Goal: Task Accomplishment & Management: Manage account settings

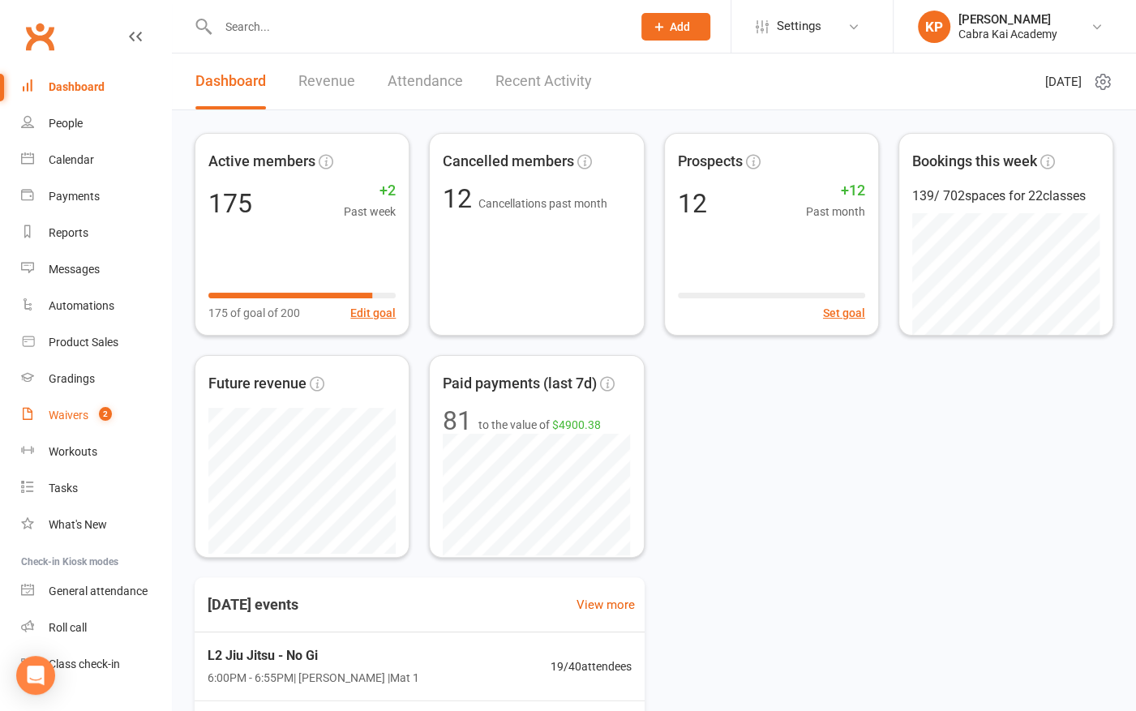
click at [65, 412] on div "Waivers" at bounding box center [69, 415] width 40 height 13
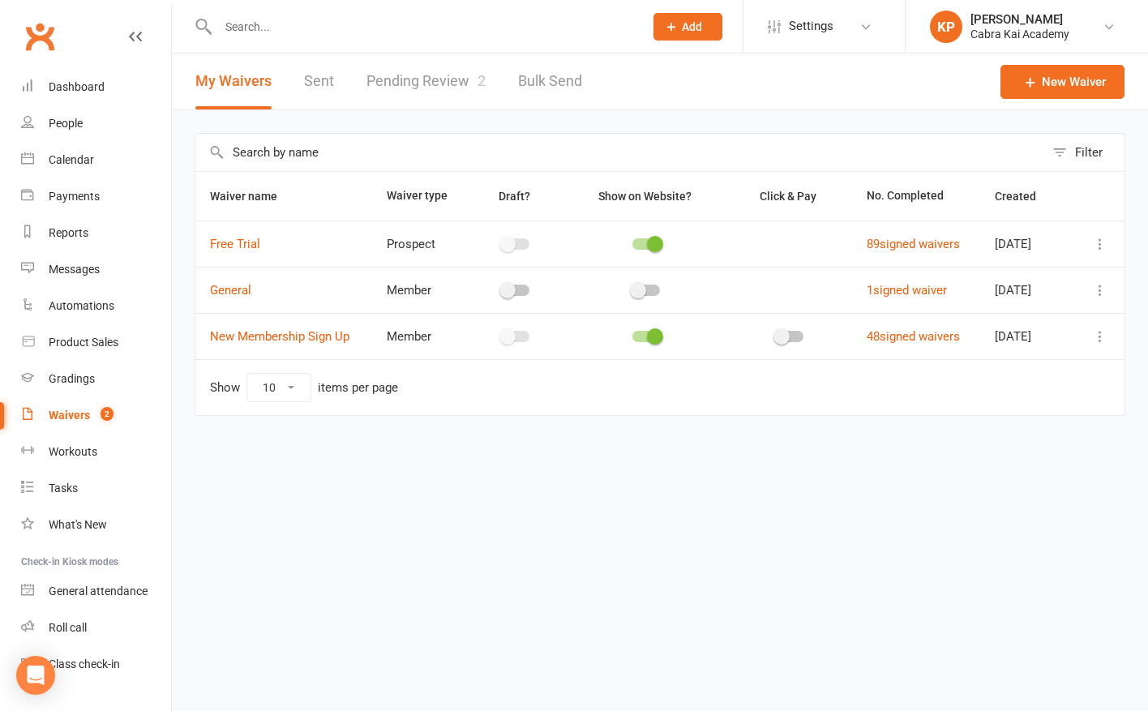
click at [435, 79] on link "Pending Review 2" at bounding box center [426, 82] width 119 height 56
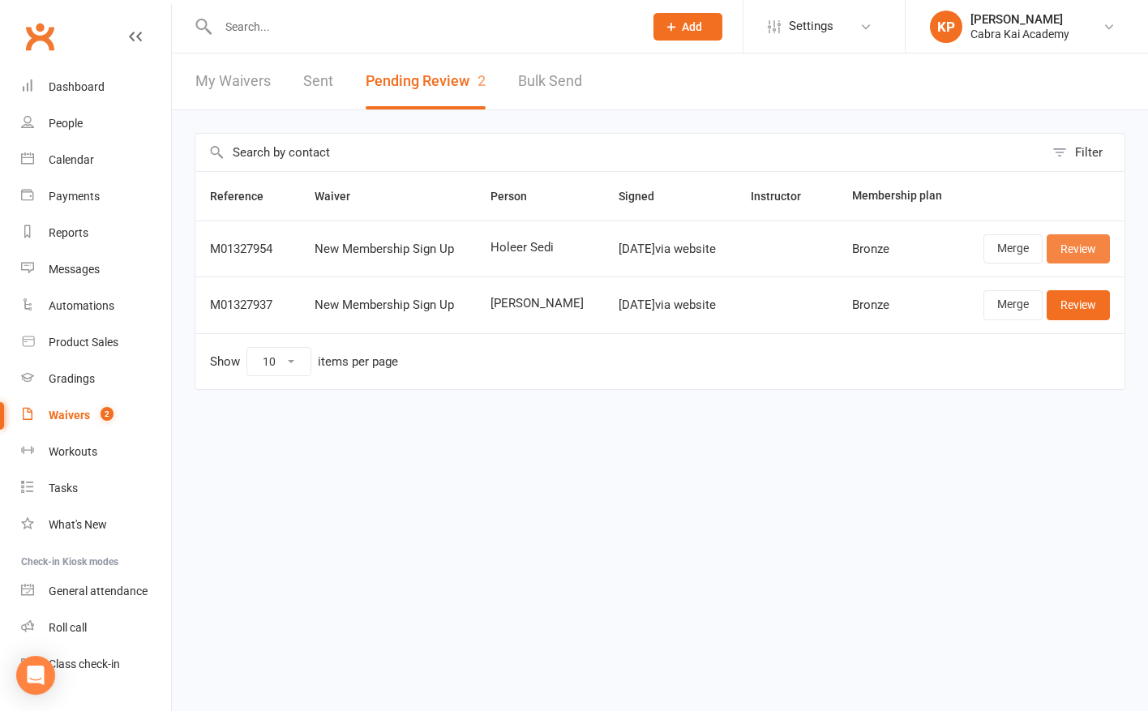
click at [1077, 246] on link "Review" at bounding box center [1078, 248] width 63 height 29
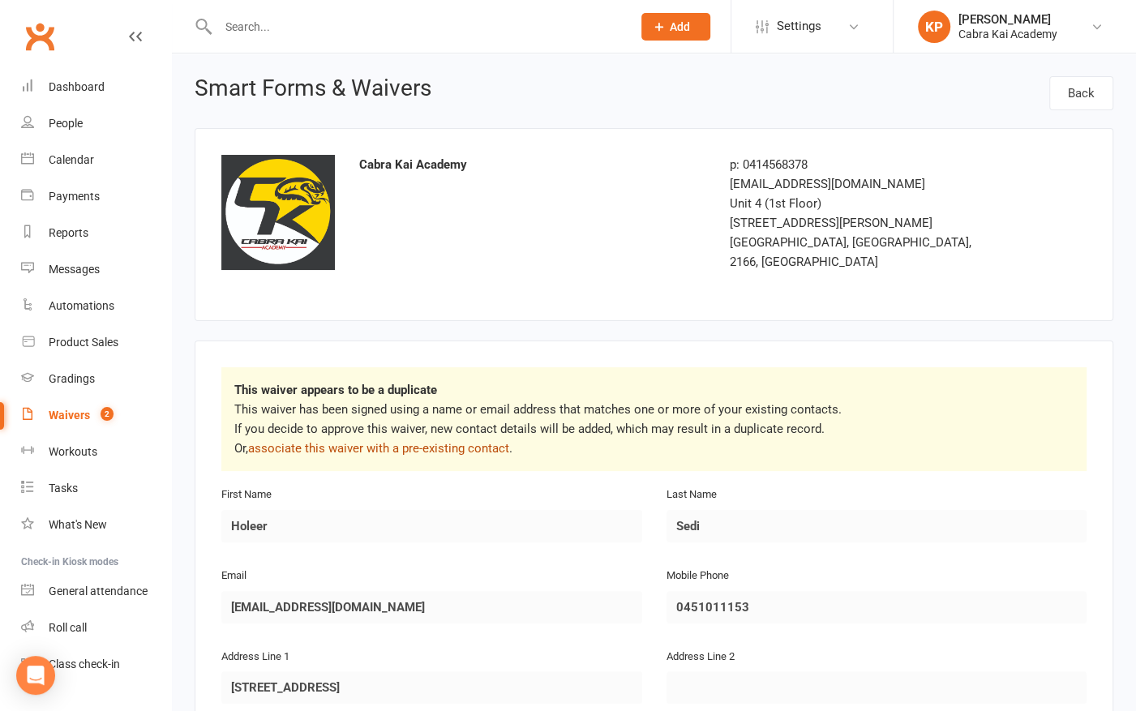
click at [456, 441] on link "associate this waiver with a pre-existing contact" at bounding box center [378, 448] width 261 height 15
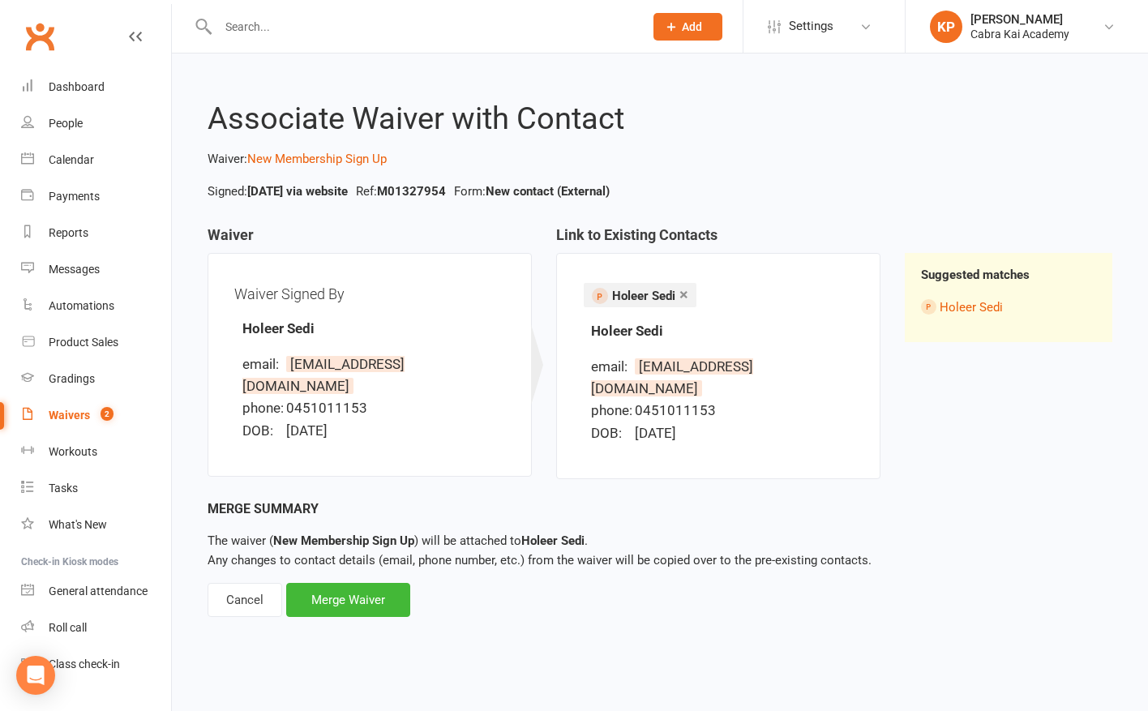
click at [557, 590] on div "Merge Summary The waiver ( New Membership Sign Up ) will be attached to Holeer …" at bounding box center [660, 558] width 905 height 119
click at [383, 583] on div "Merge Waiver" at bounding box center [348, 600] width 124 height 34
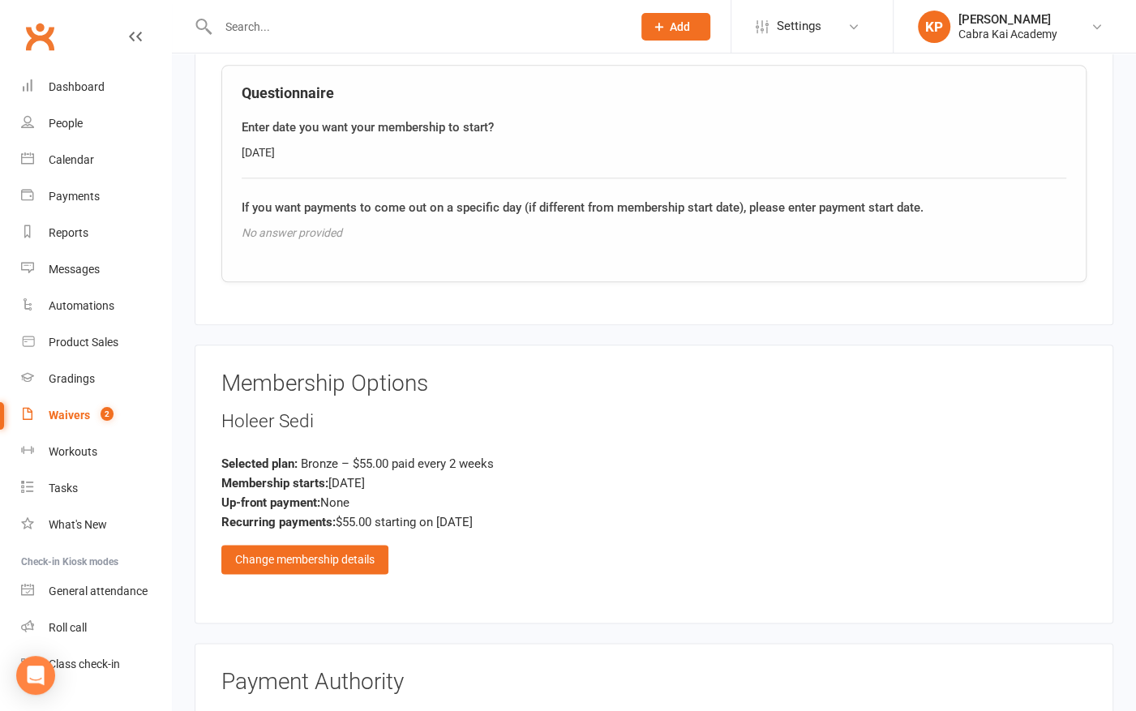
scroll to position [1216, 0]
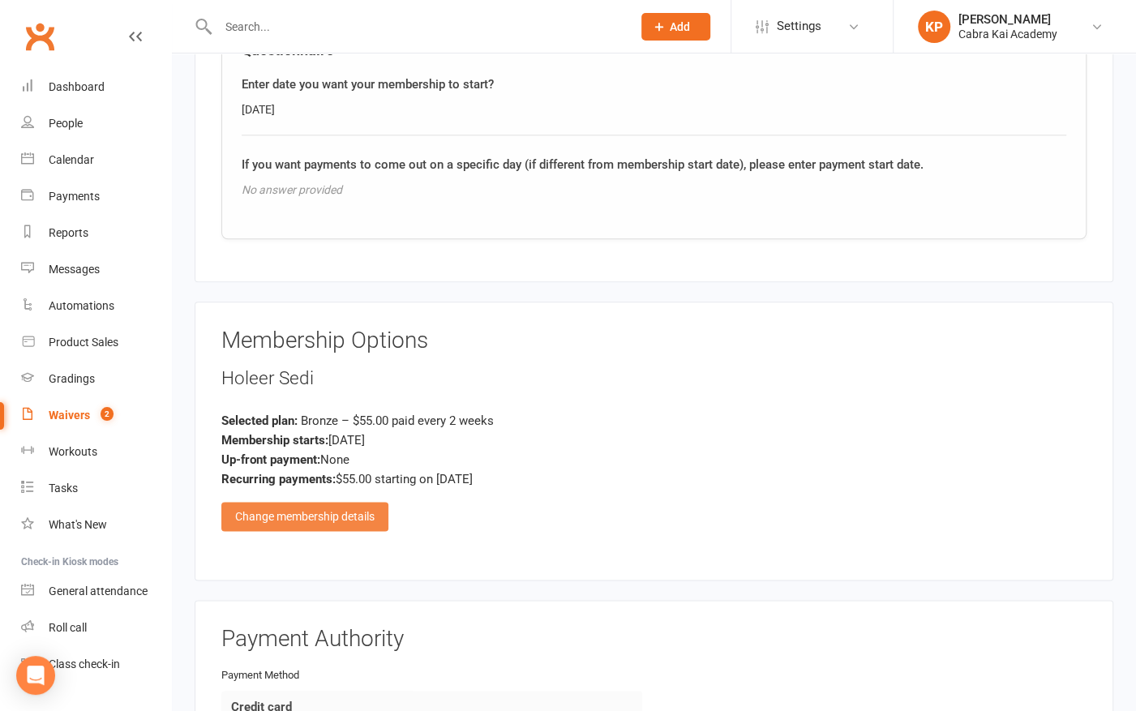
click at [324, 502] on div "Change membership details" at bounding box center [304, 516] width 167 height 29
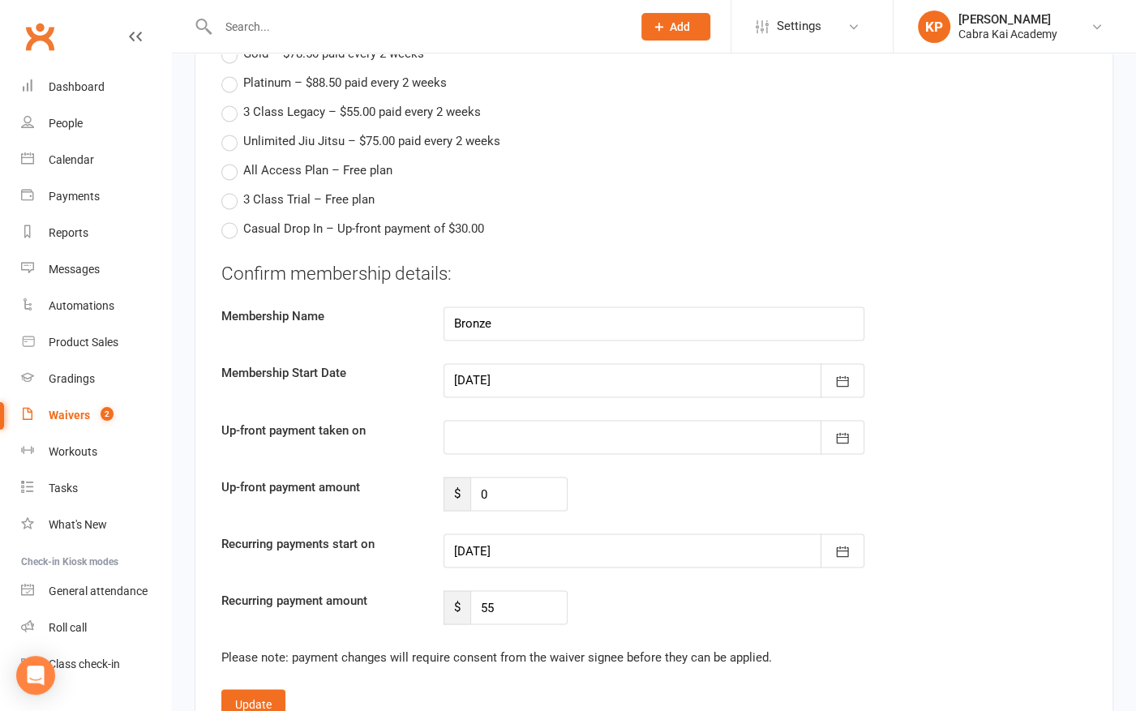
scroll to position [1784, 0]
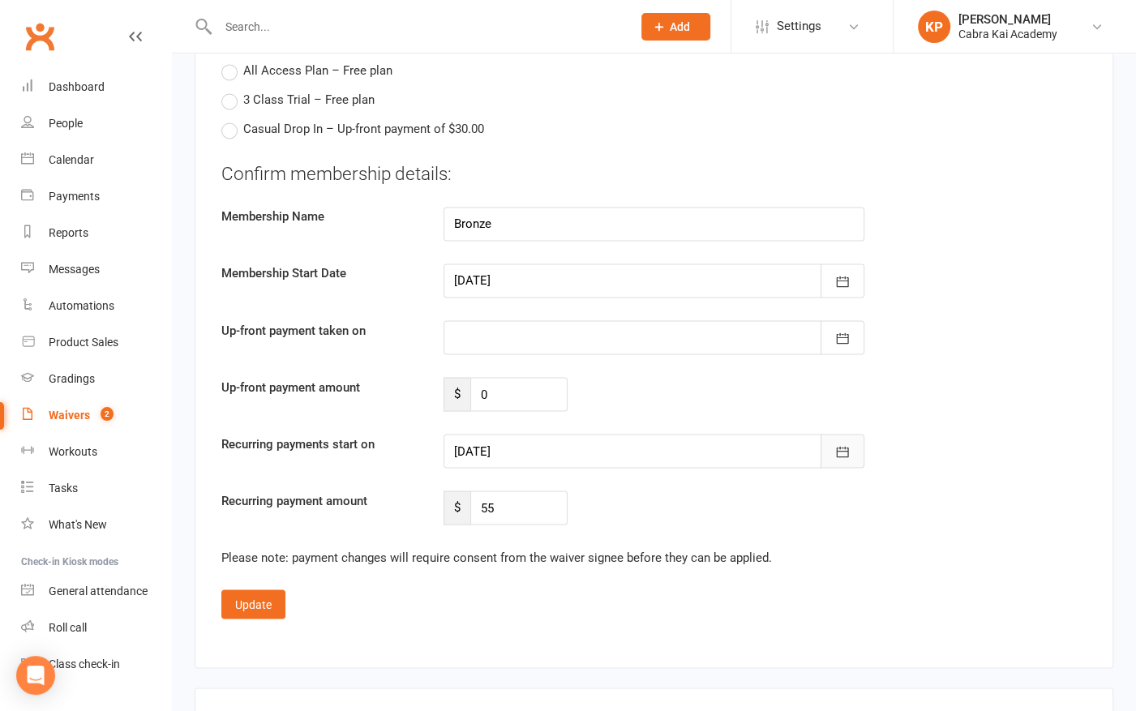
click at [843, 444] on icon "button" at bounding box center [842, 452] width 16 height 16
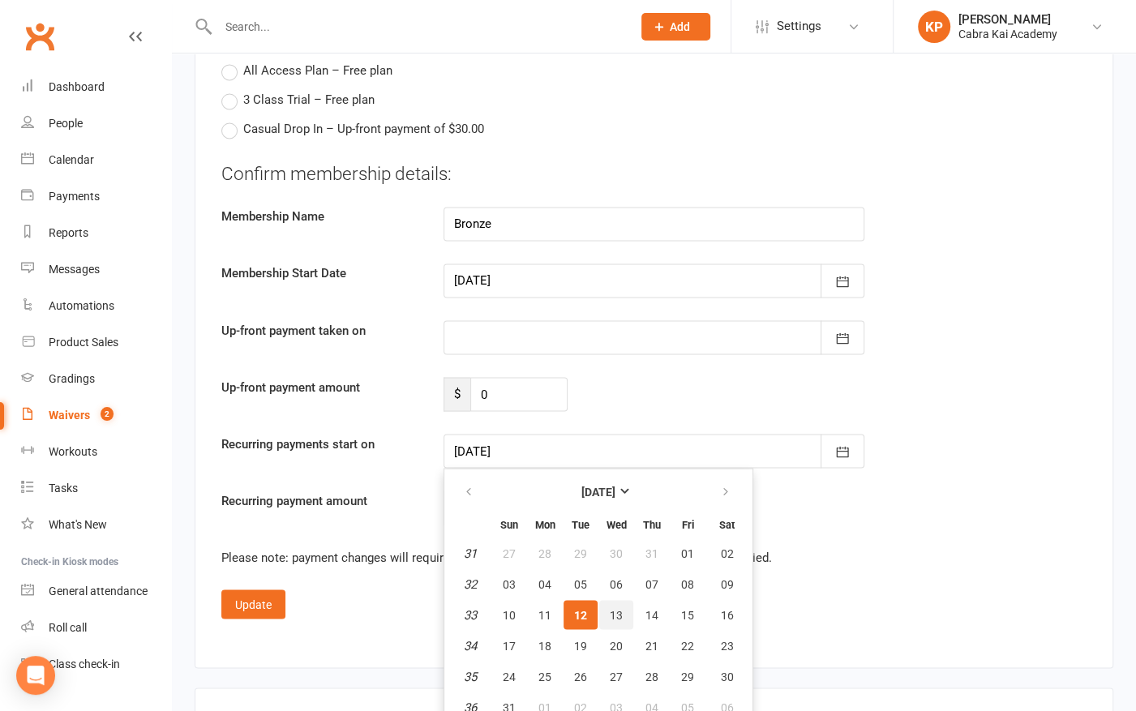
click at [617, 608] on span "13" at bounding box center [616, 614] width 13 height 13
type input "[DATE]"
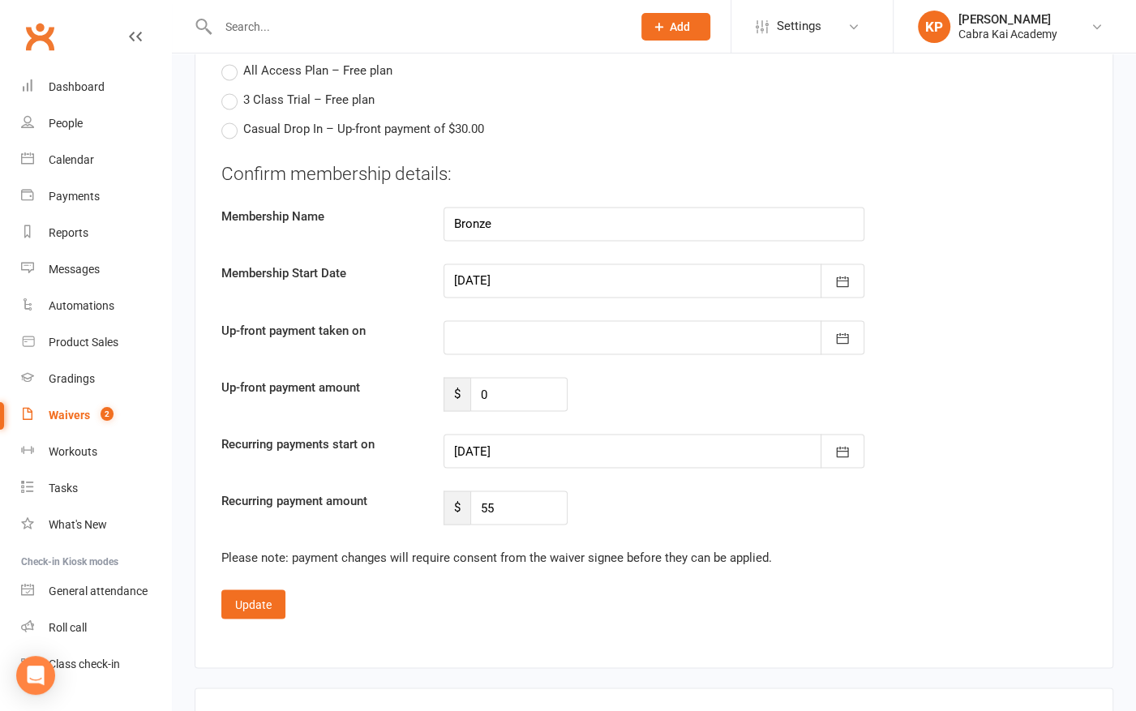
click at [934, 551] on fieldset "Confirm membership details: Membership Name Bronze Membership Start Date [DATE]…" at bounding box center [653, 389] width 865 height 457
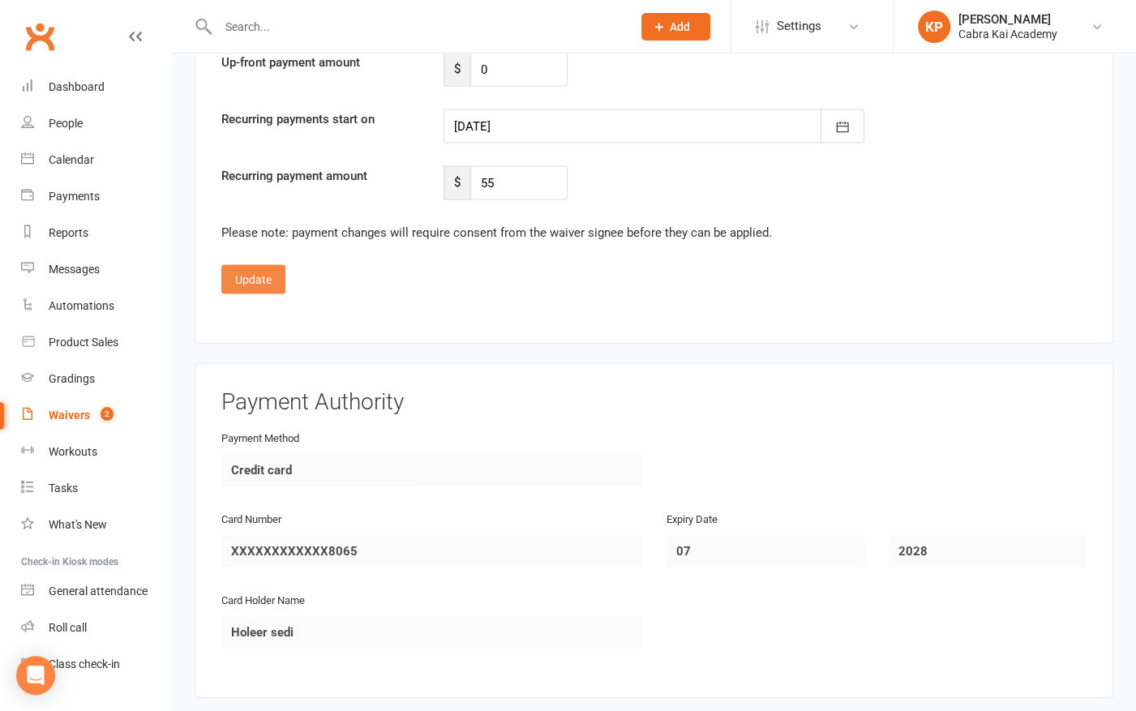
click at [261, 265] on button "Update" at bounding box center [253, 279] width 64 height 29
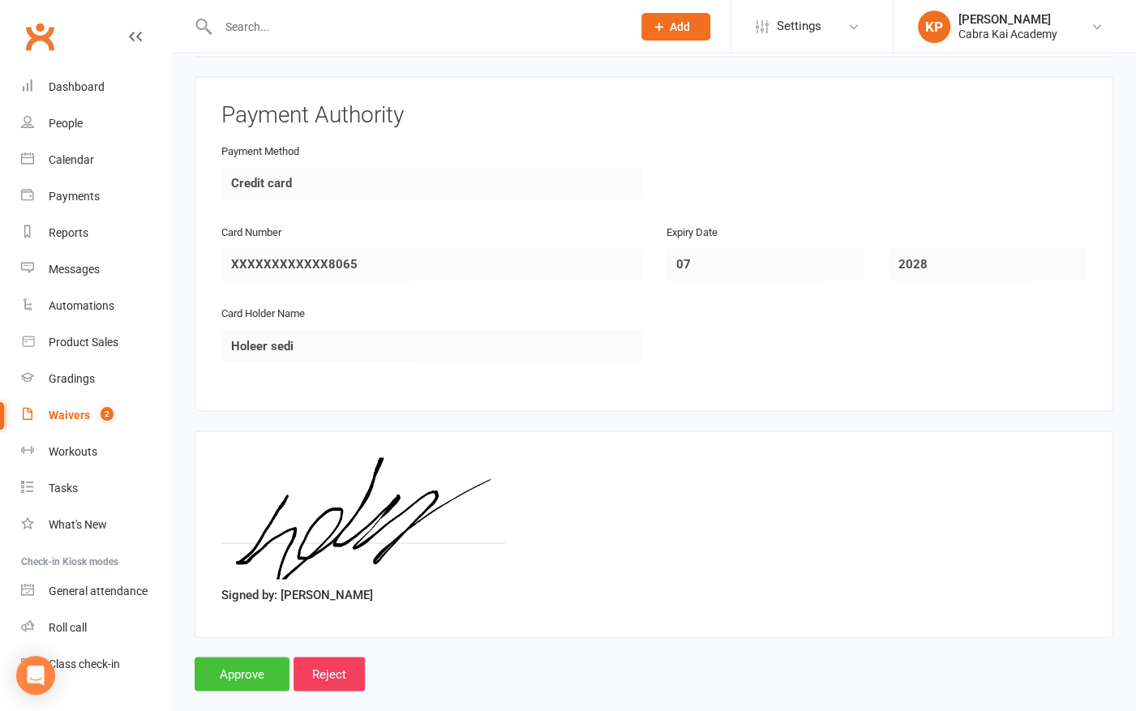
click at [232, 657] on input "Approve" at bounding box center [242, 674] width 95 height 34
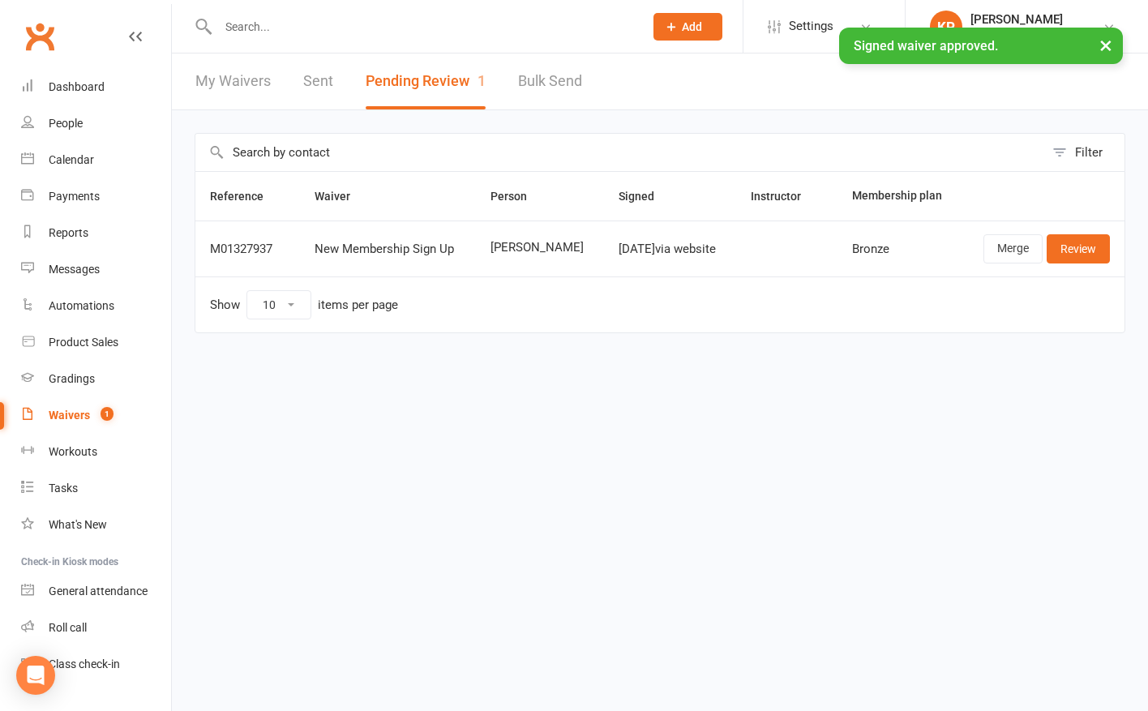
click at [1110, 248] on td "Merge Review" at bounding box center [1044, 249] width 162 height 56
click at [1090, 247] on link "Review" at bounding box center [1078, 248] width 63 height 29
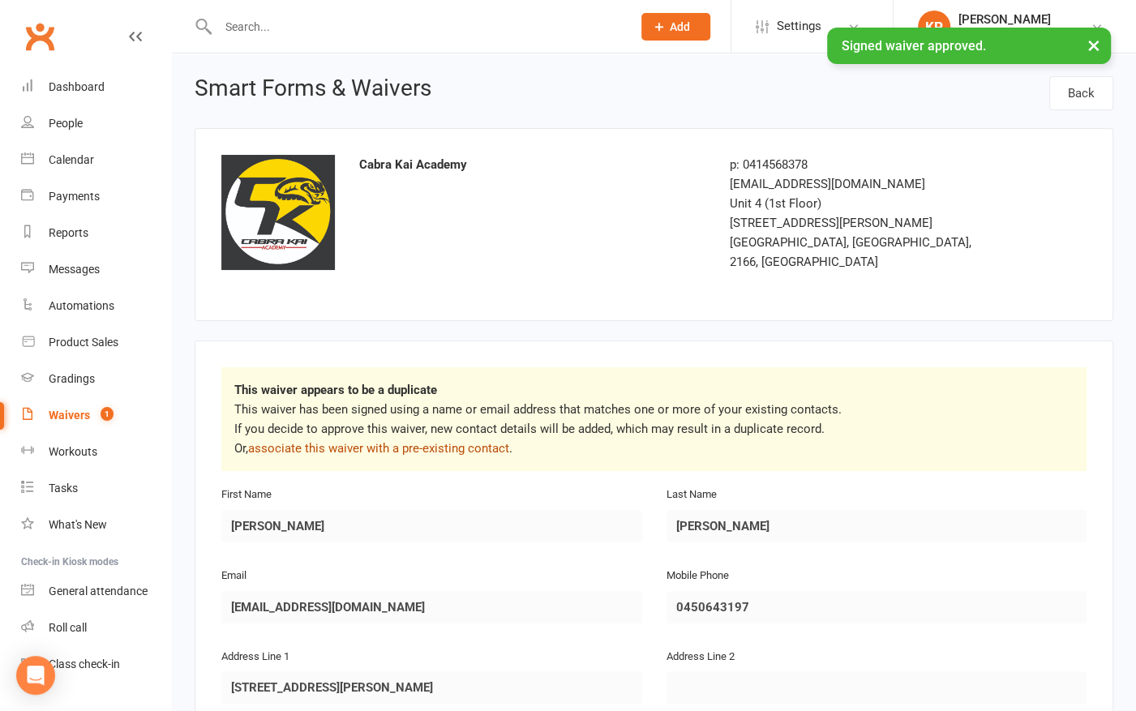
click at [443, 441] on link "associate this waiver with a pre-existing contact" at bounding box center [378, 448] width 261 height 15
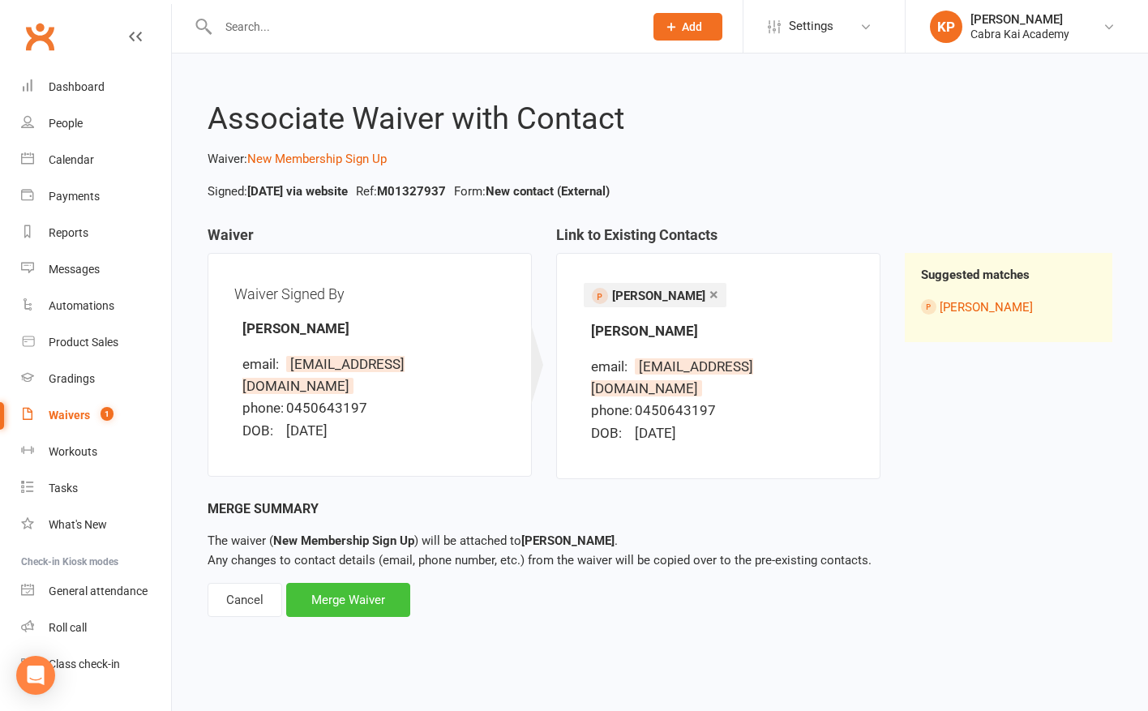
click at [374, 586] on div "Merge Waiver" at bounding box center [348, 600] width 124 height 34
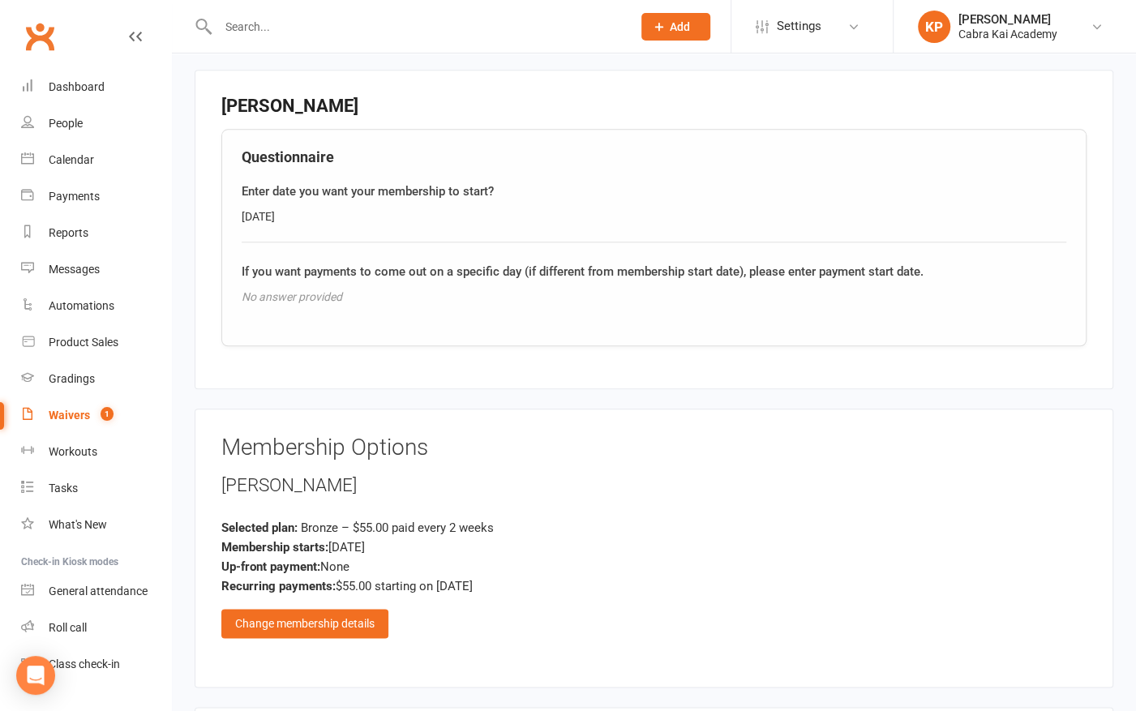
scroll to position [1216, 0]
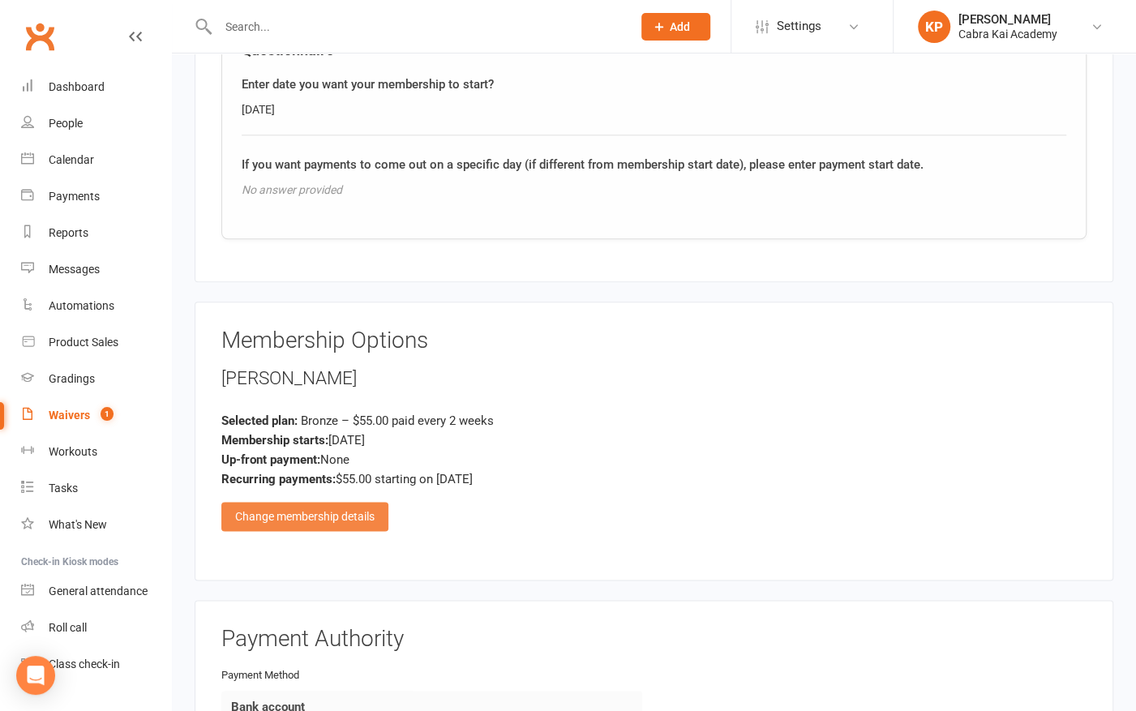
click at [339, 502] on div "Change membership details" at bounding box center [304, 516] width 167 height 29
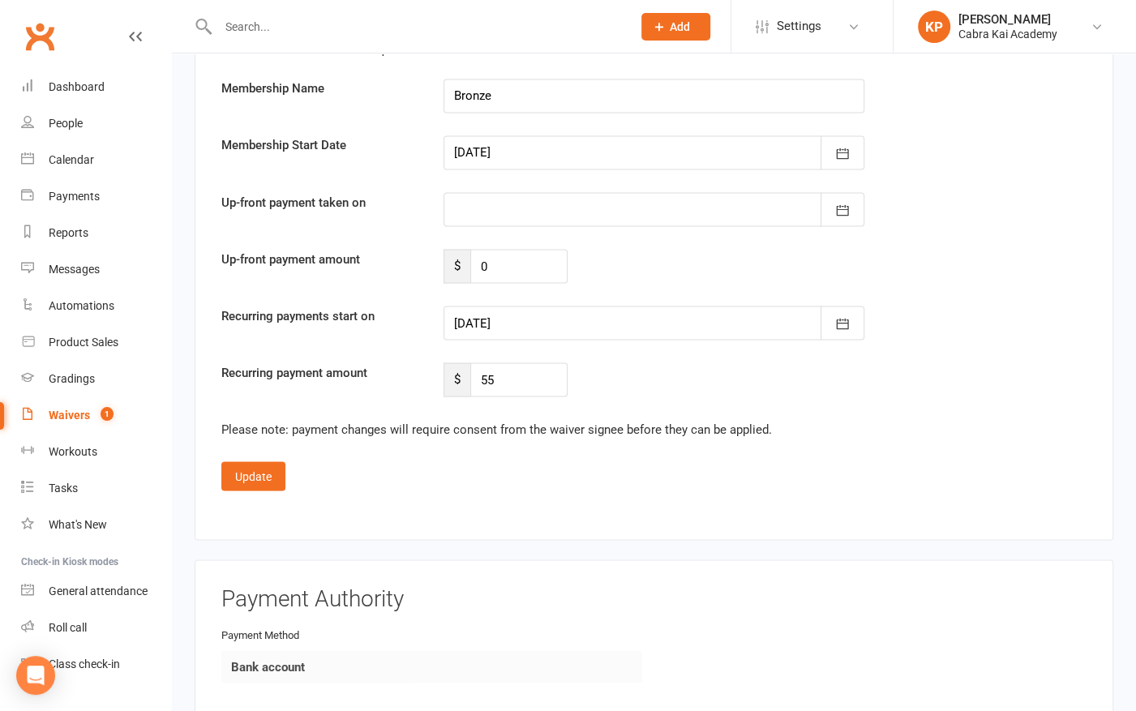
scroll to position [1946, 0]
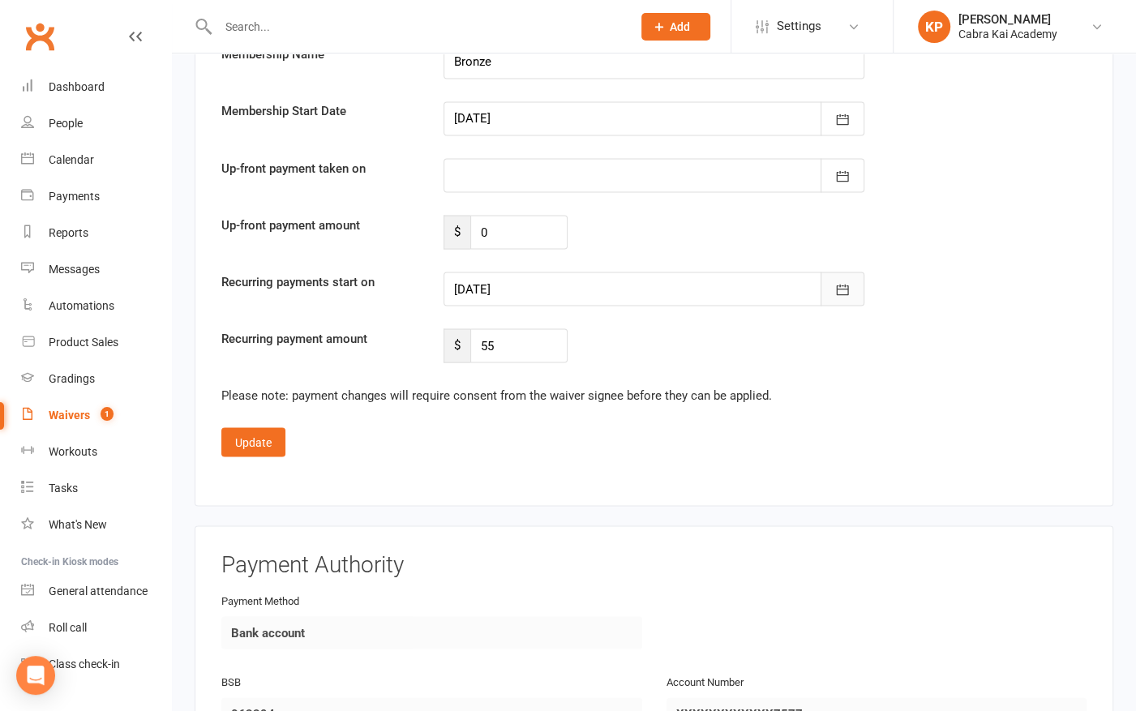
click at [847, 281] on icon "button" at bounding box center [842, 289] width 16 height 16
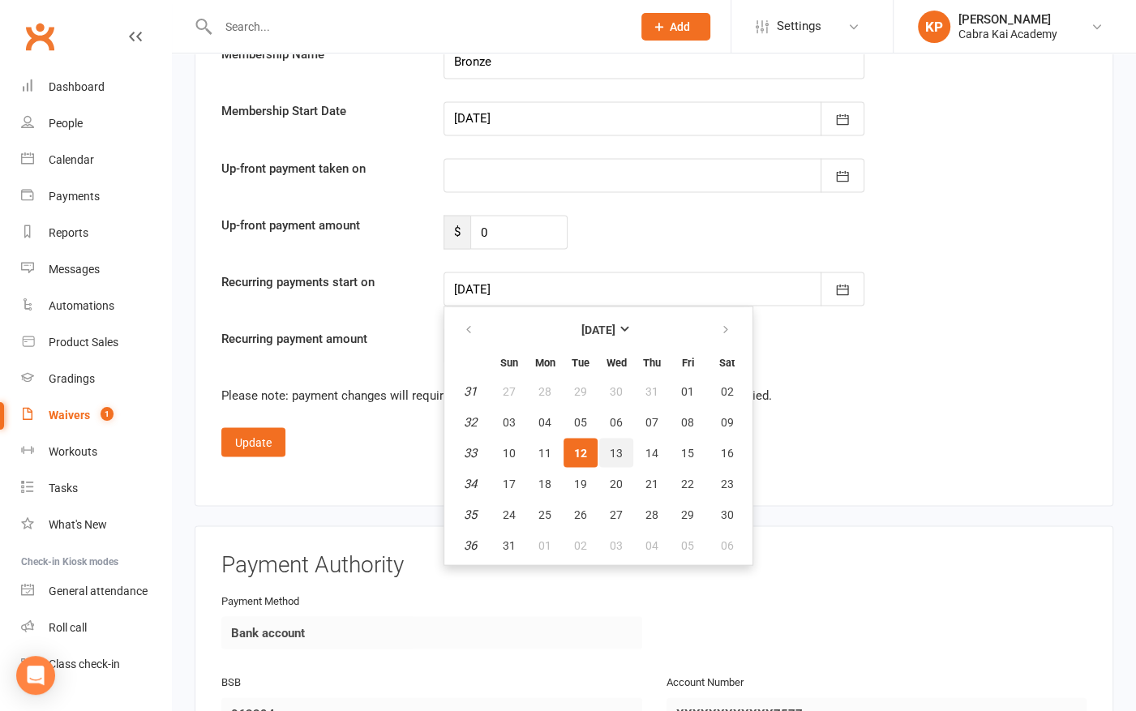
click at [615, 446] on span "13" at bounding box center [616, 452] width 13 height 13
type input "[DATE]"
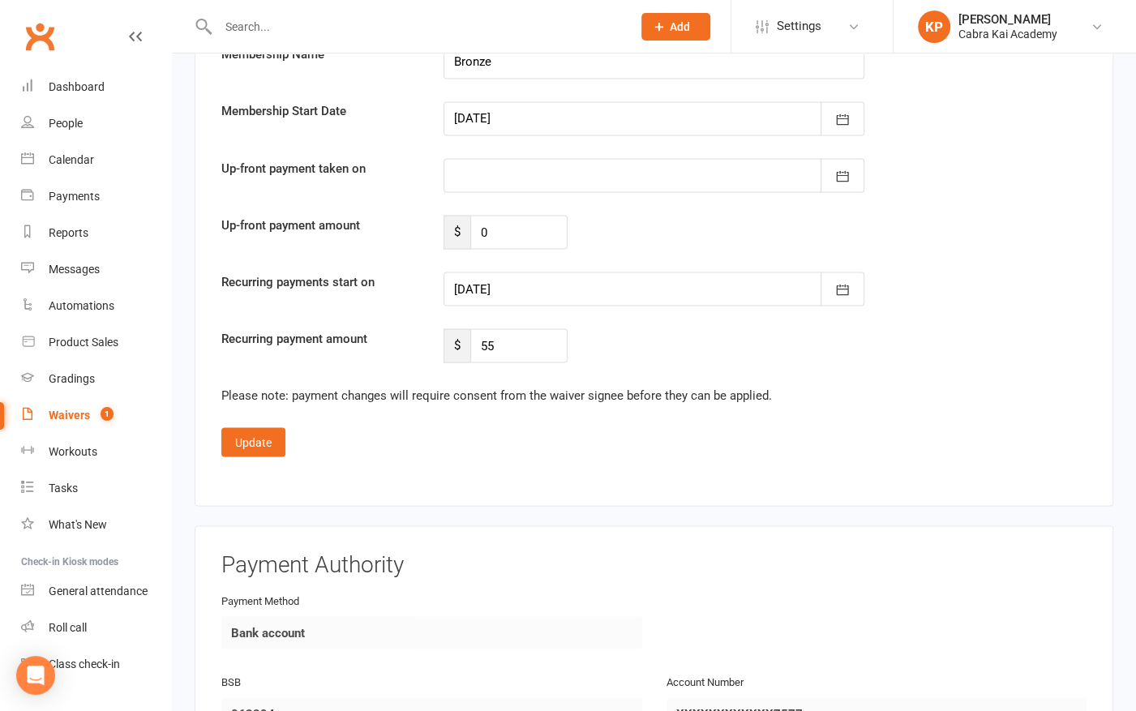
click at [448, 462] on div "Membership Options Currently Selected Plan Bronze – $55.00 paid every 2 weeks O…" at bounding box center [654, 39] width 919 height 935
click at [273, 427] on button "Update" at bounding box center [253, 441] width 64 height 29
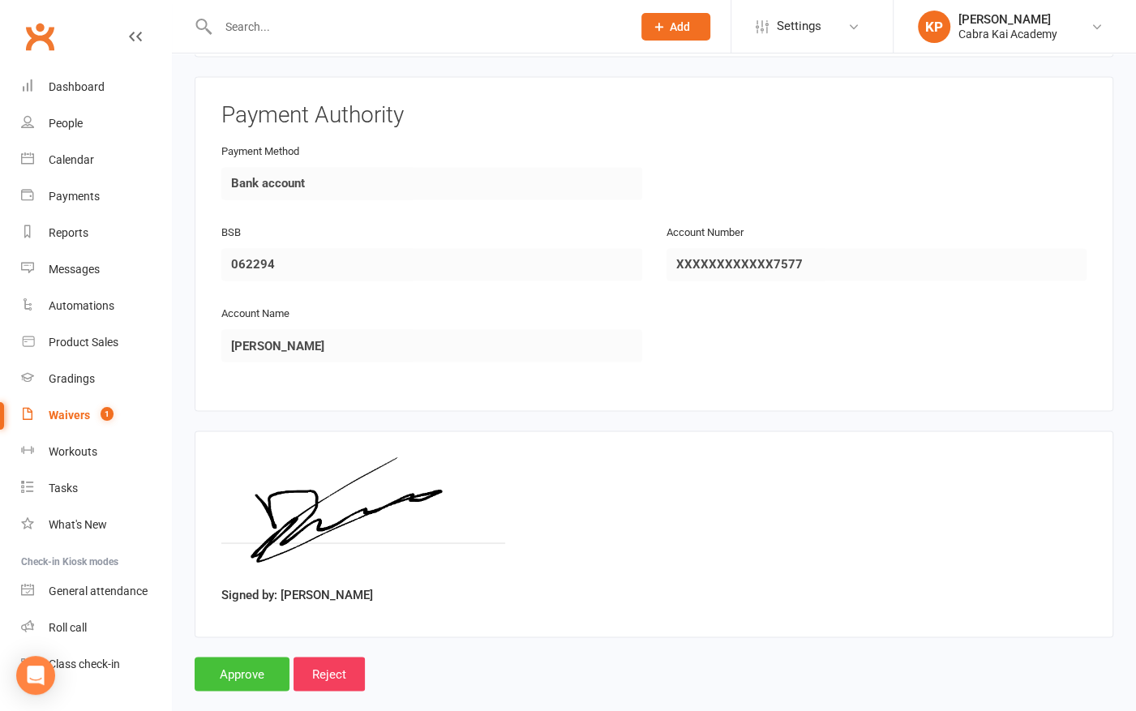
click at [229, 657] on input "Approve" at bounding box center [242, 674] width 95 height 34
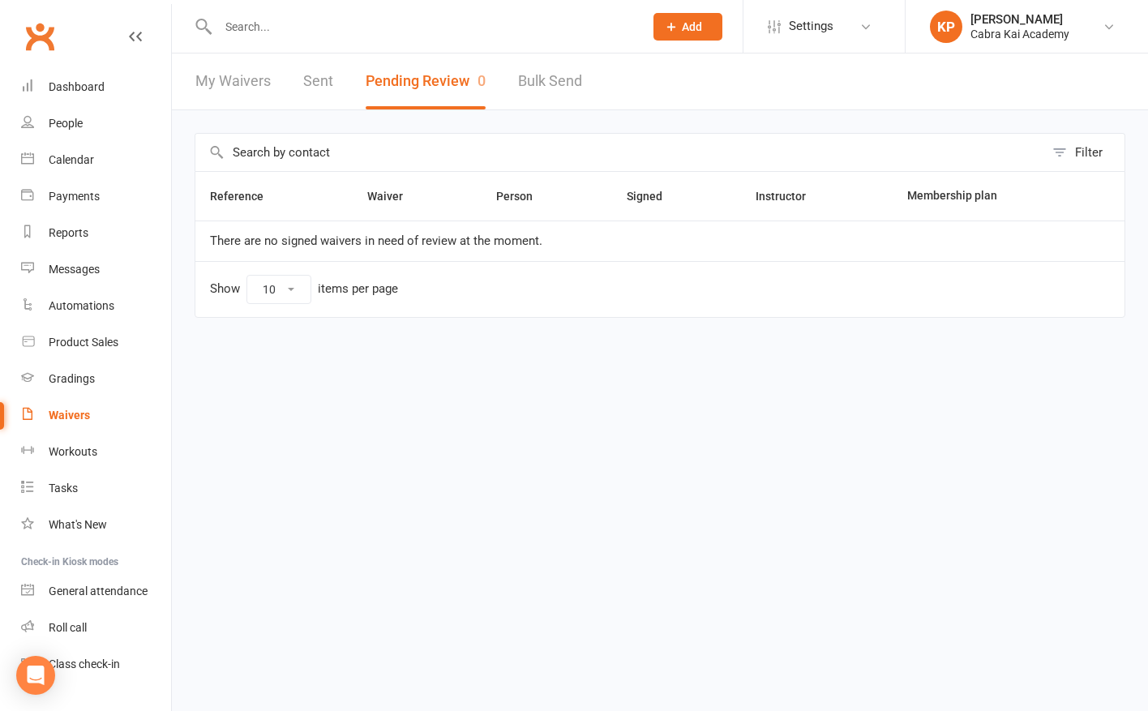
click at [242, 19] on input "text" at bounding box center [422, 26] width 419 height 23
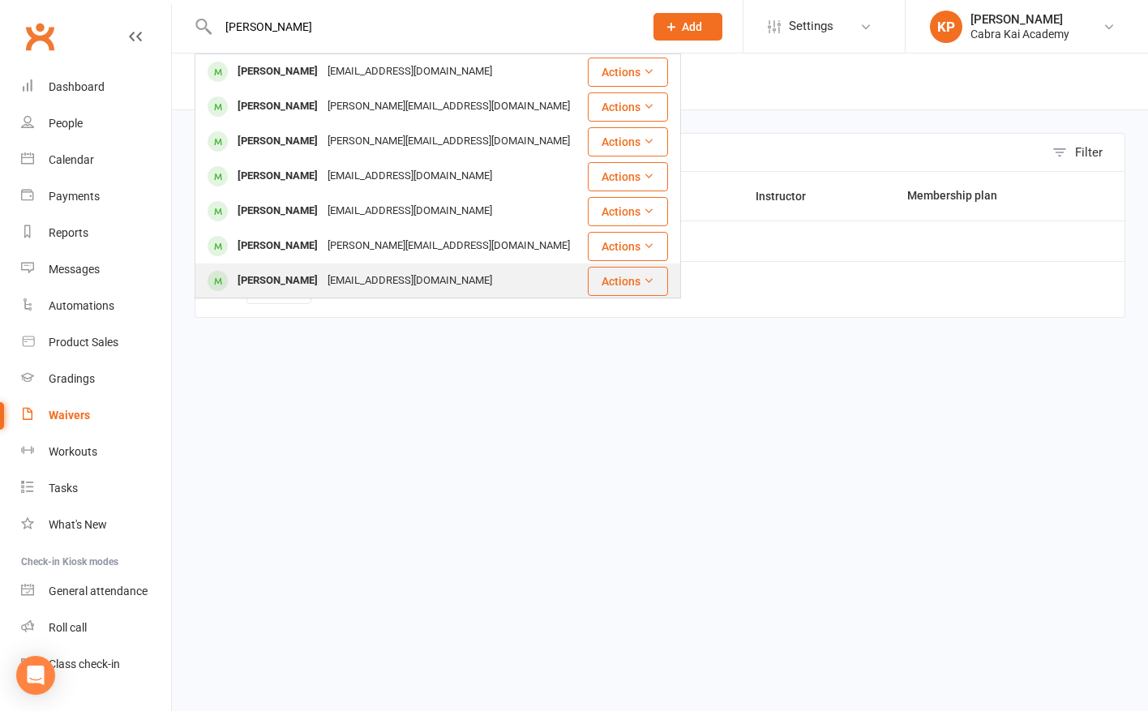
type input "[PERSON_NAME]"
click at [337, 272] on div "[EMAIL_ADDRESS][DOMAIN_NAME]" at bounding box center [410, 281] width 174 height 24
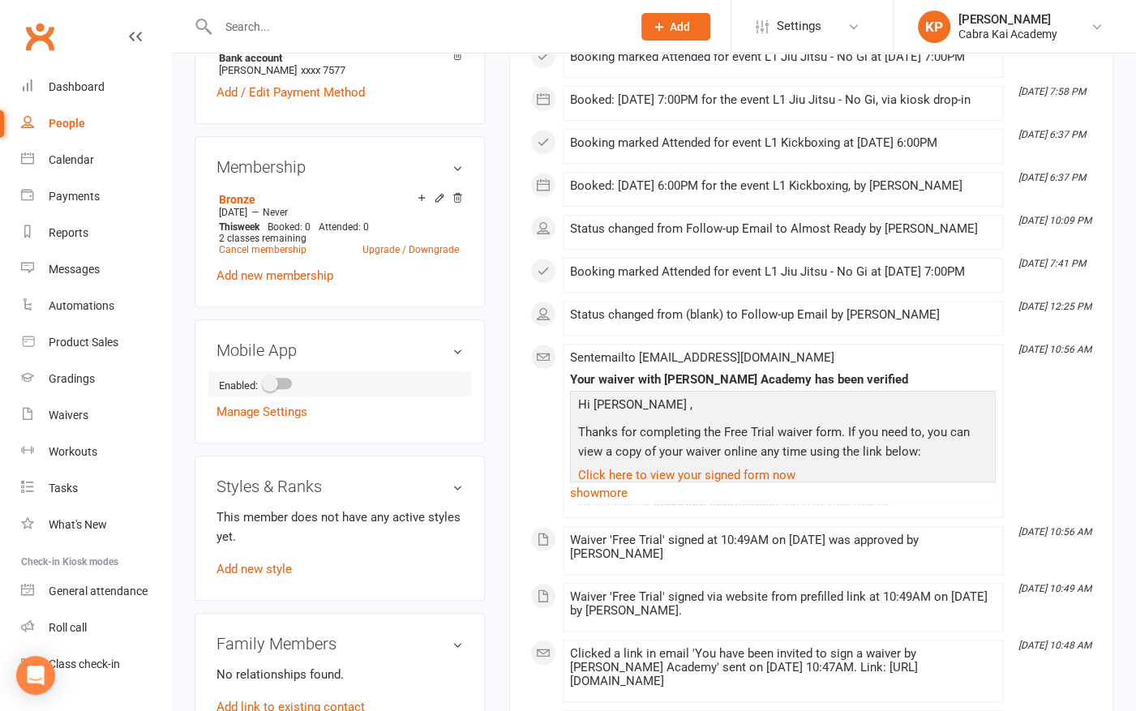
scroll to position [649, 0]
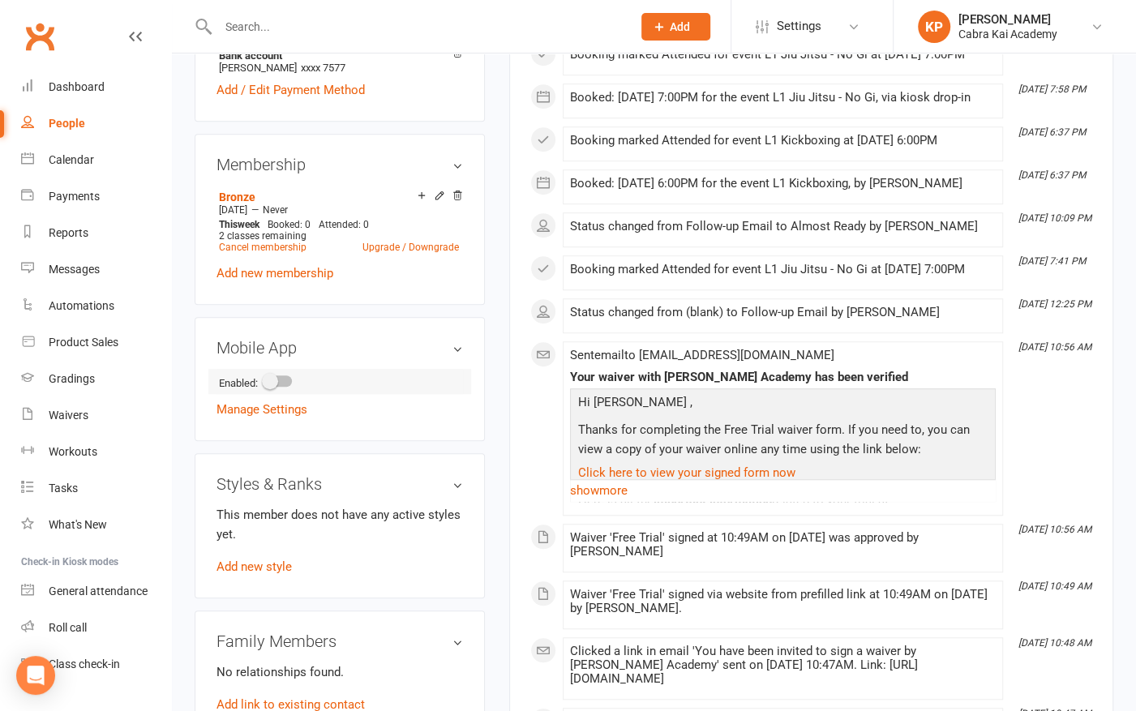
click at [276, 379] on span at bounding box center [270, 381] width 16 height 16
click at [264, 379] on input "checkbox" at bounding box center [264, 379] width 0 height 0
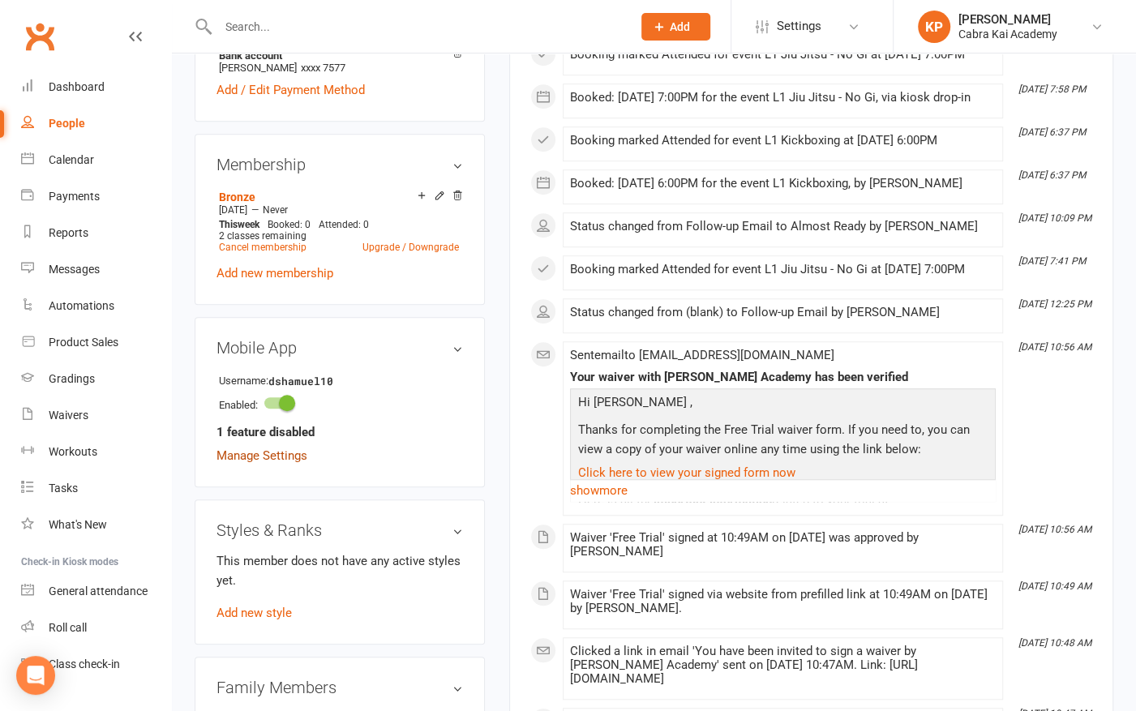
click at [285, 435] on strong "1 feature disabled" at bounding box center [266, 431] width 98 height 19
click at [288, 460] on link "Manage Settings" at bounding box center [262, 455] width 91 height 15
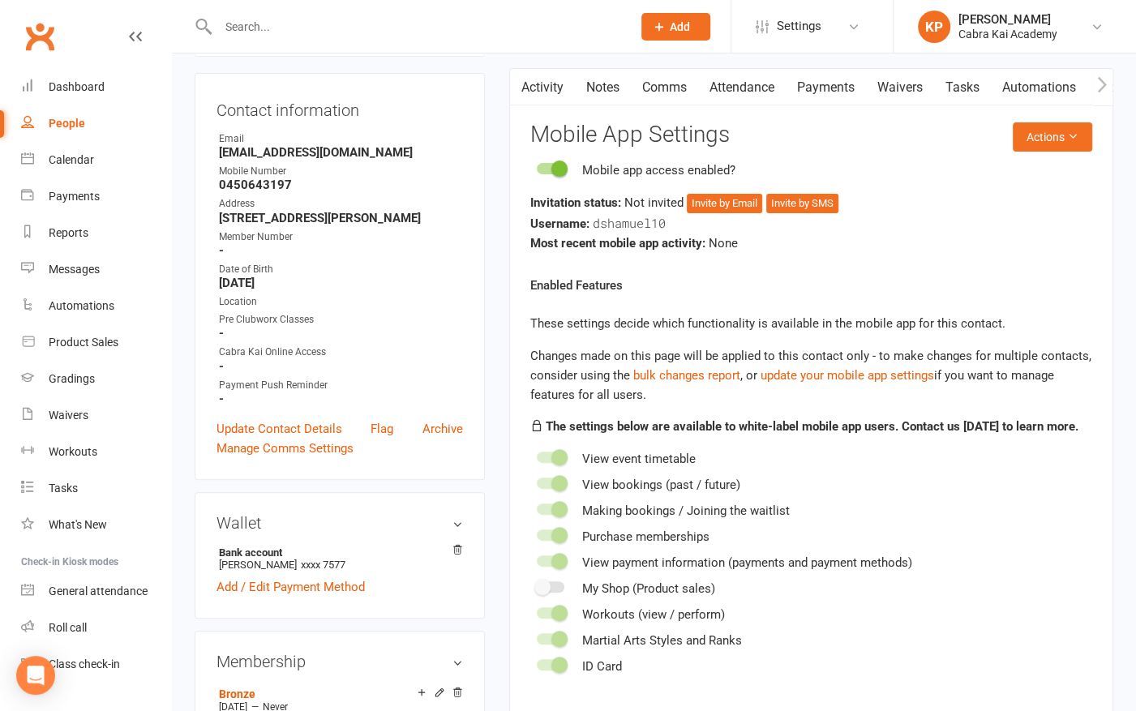
scroll to position [138, 0]
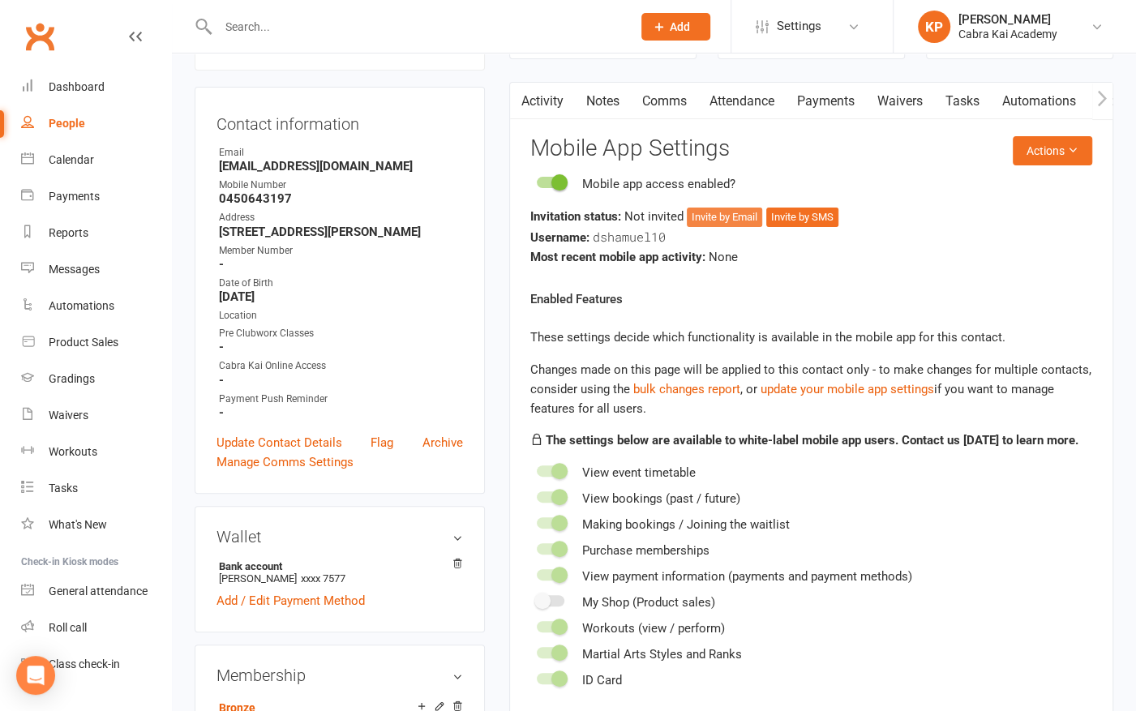
click at [714, 211] on button "Invite by Email" at bounding box center [724, 217] width 75 height 19
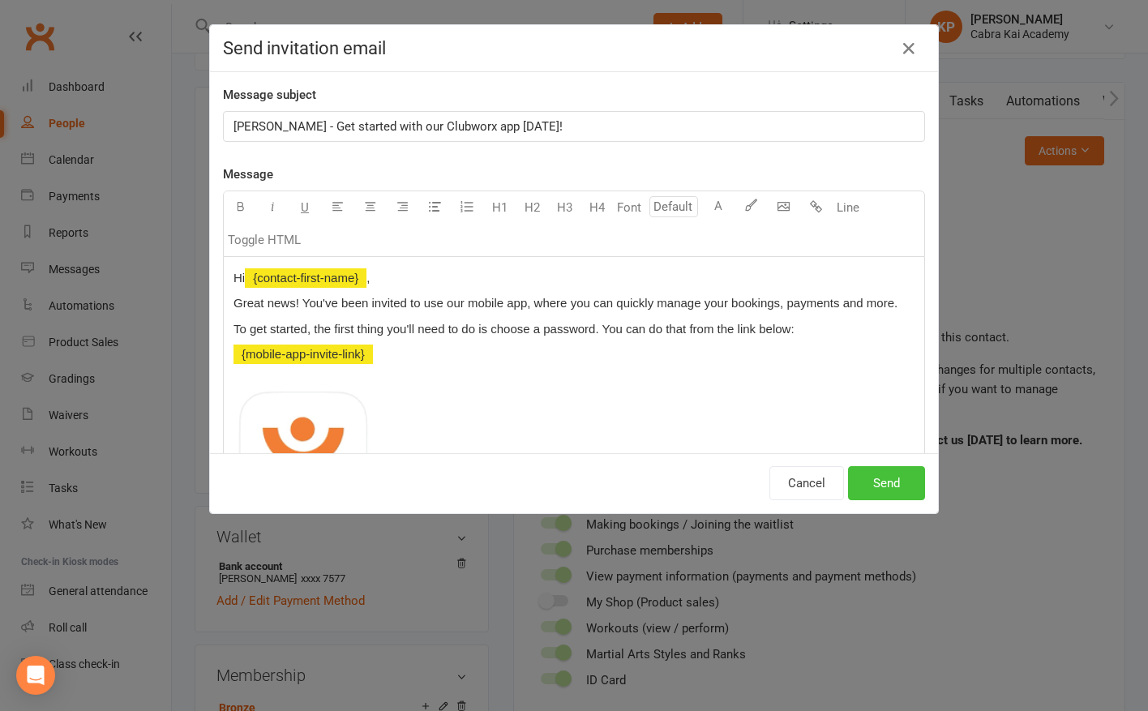
click at [883, 487] on button "Send" at bounding box center [886, 483] width 77 height 34
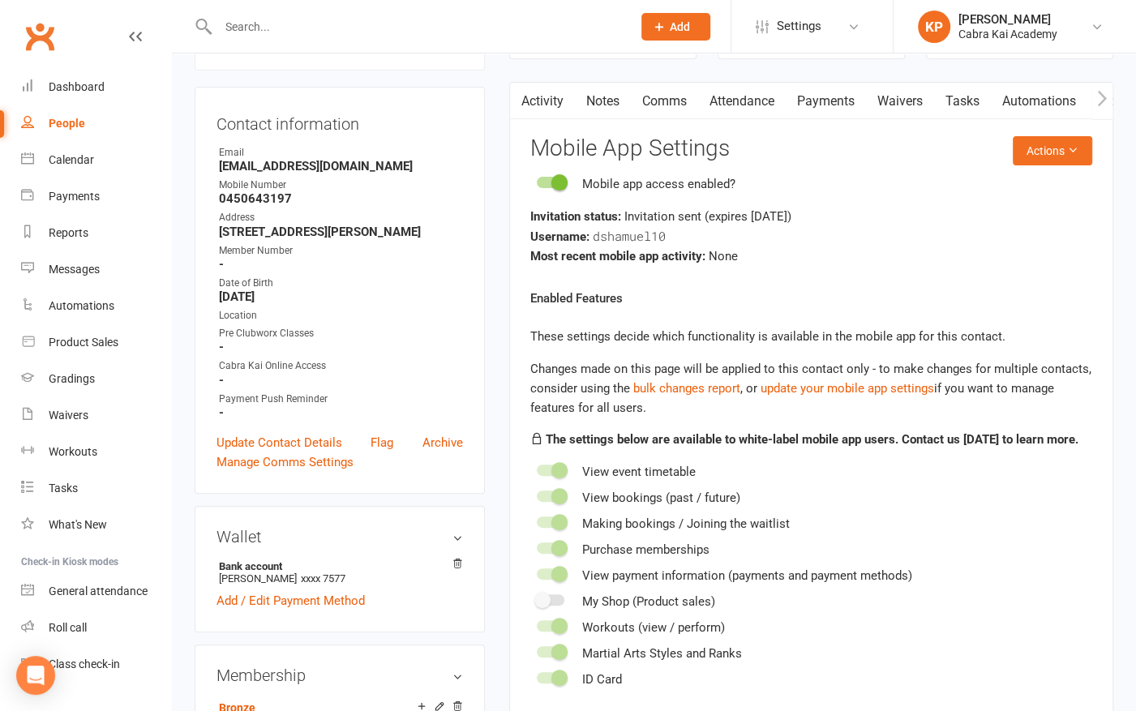
click at [925, 297] on div "Enabled Features These settings decide which functionality is available in the …" at bounding box center [811, 489] width 562 height 401
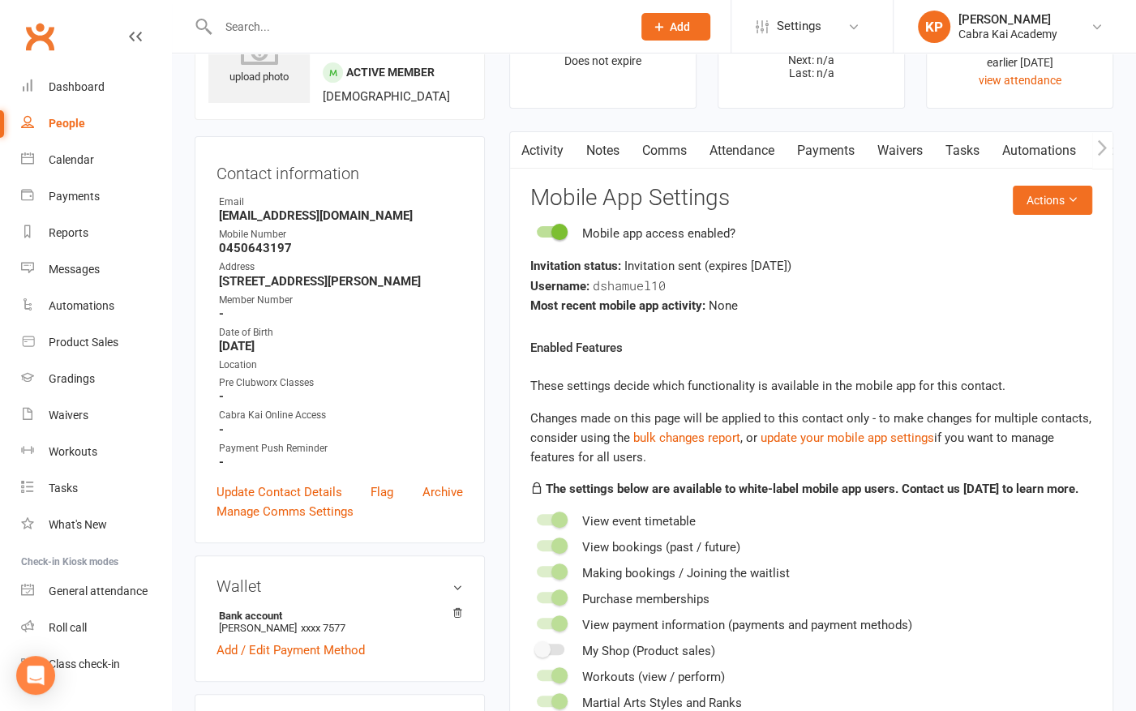
scroll to position [0, 0]
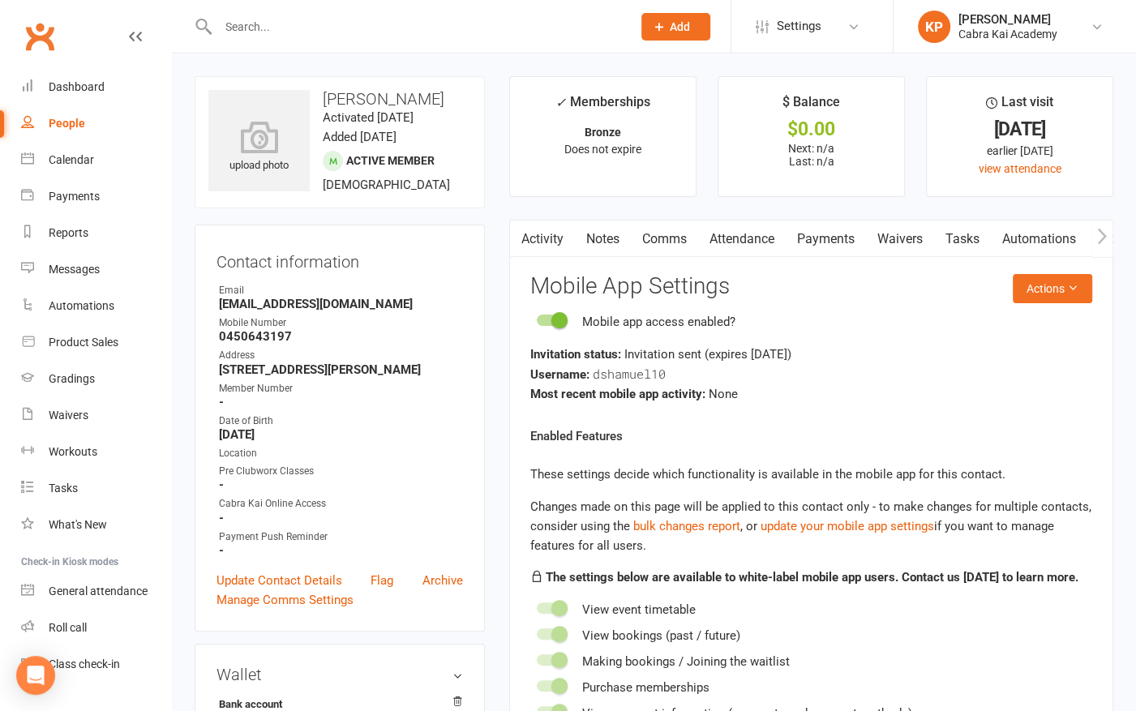
click at [317, 29] on input "text" at bounding box center [416, 26] width 407 height 23
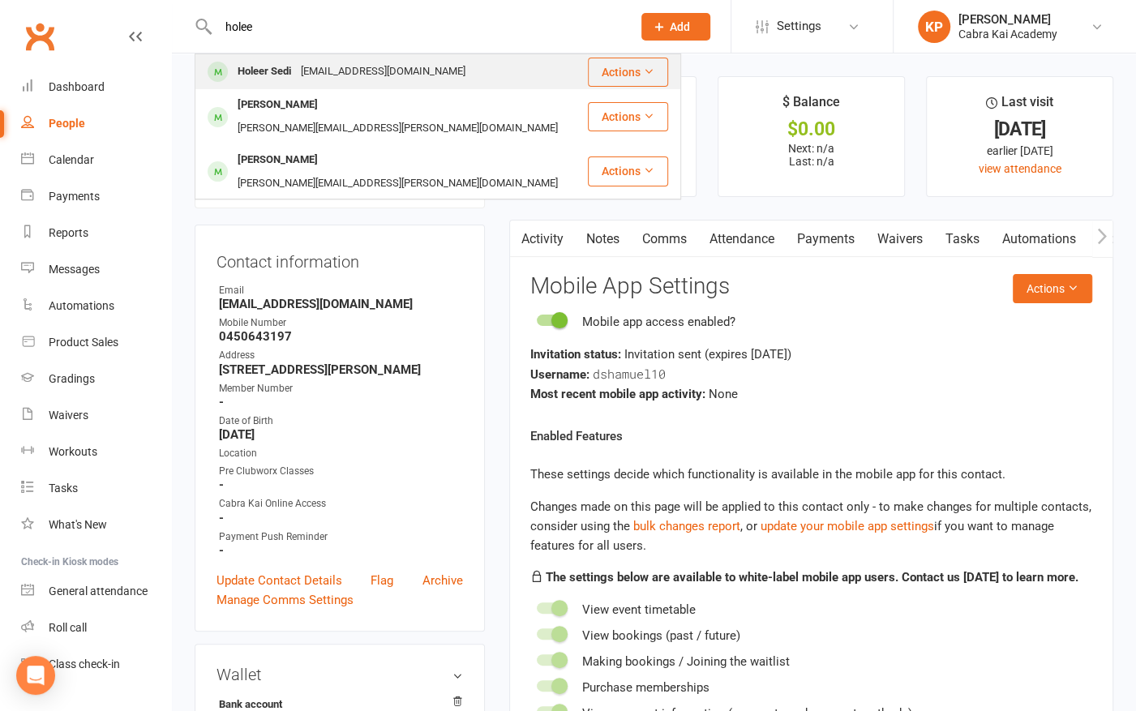
type input "holee"
click at [334, 71] on div "[EMAIL_ADDRESS][DOMAIN_NAME]" at bounding box center [383, 72] width 174 height 24
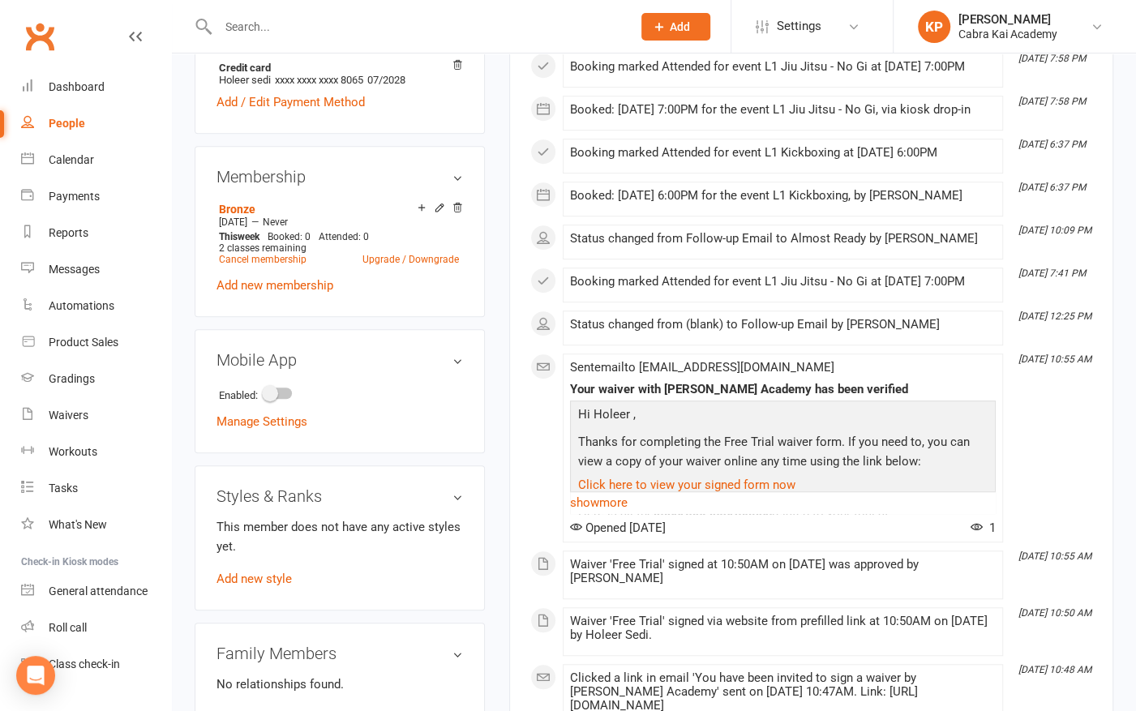
scroll to position [649, 0]
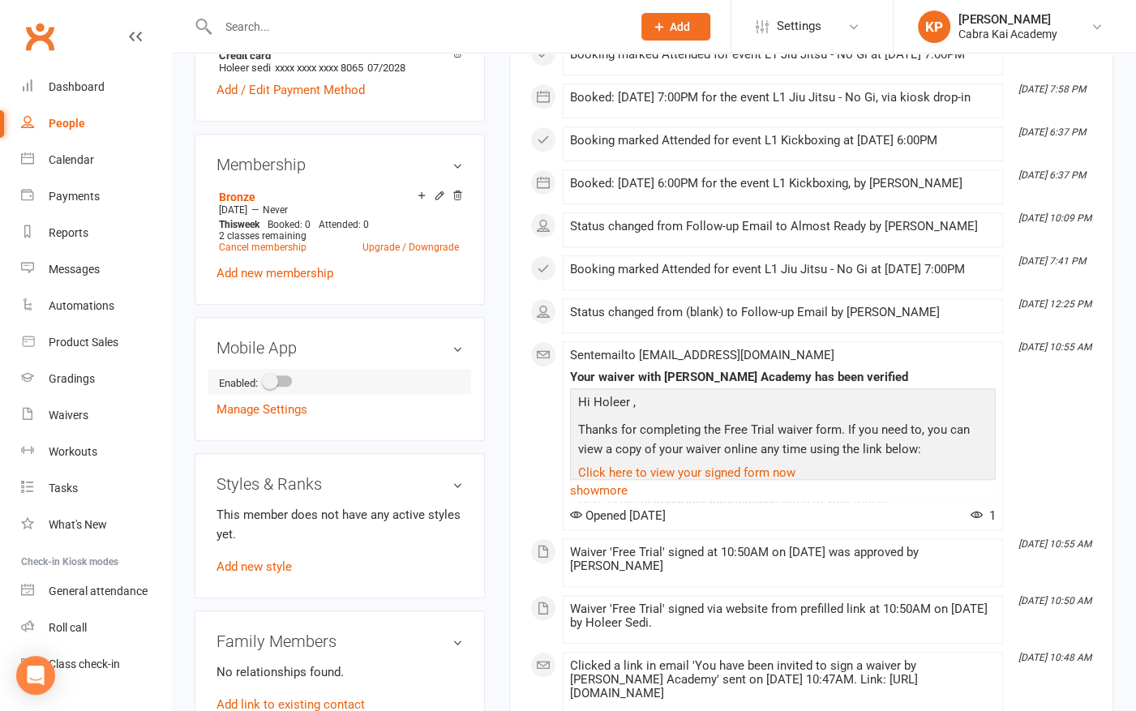
click at [278, 389] on span at bounding box center [270, 381] width 16 height 16
click at [264, 379] on input "checkbox" at bounding box center [264, 379] width 0 height 0
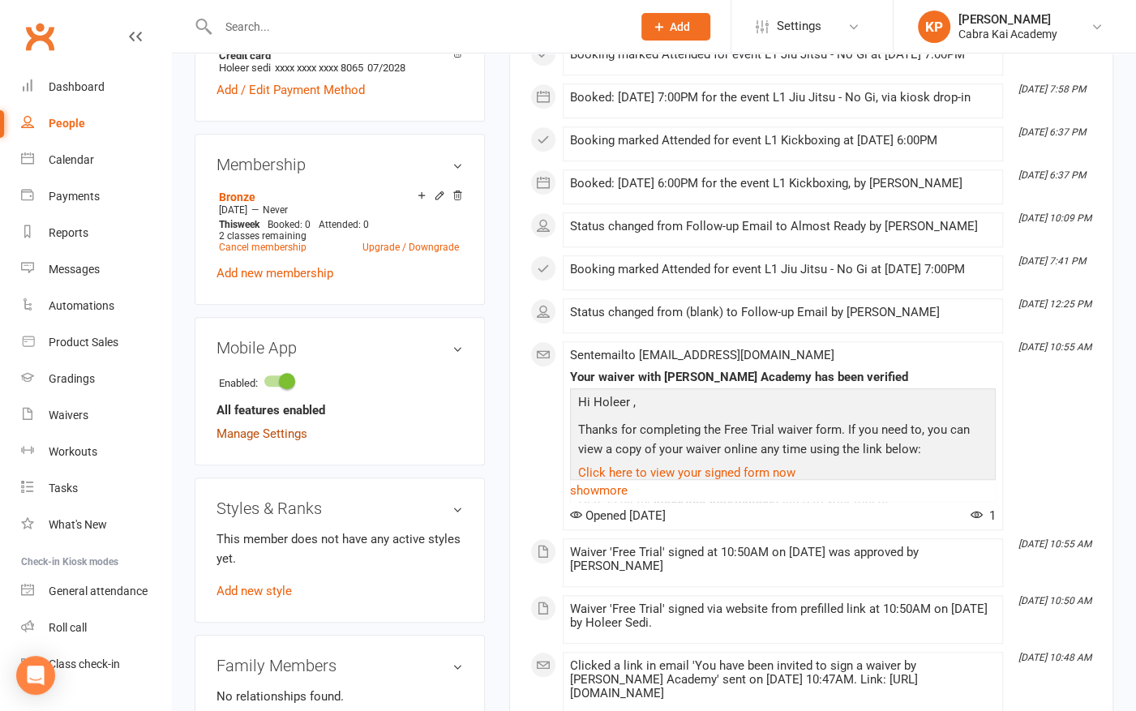
click at [274, 441] on member-mobile-app-details "Enabled: All features enabled Manage Settings" at bounding box center [340, 405] width 247 height 72
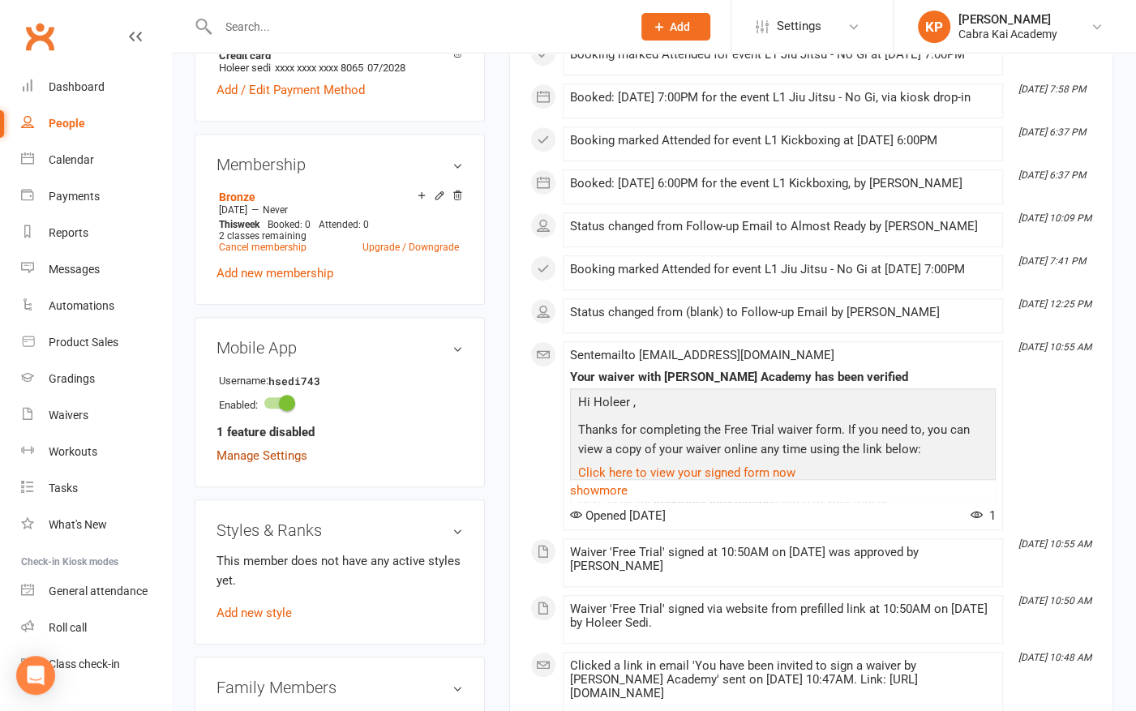
click at [275, 463] on link "Manage Settings" at bounding box center [262, 455] width 91 height 15
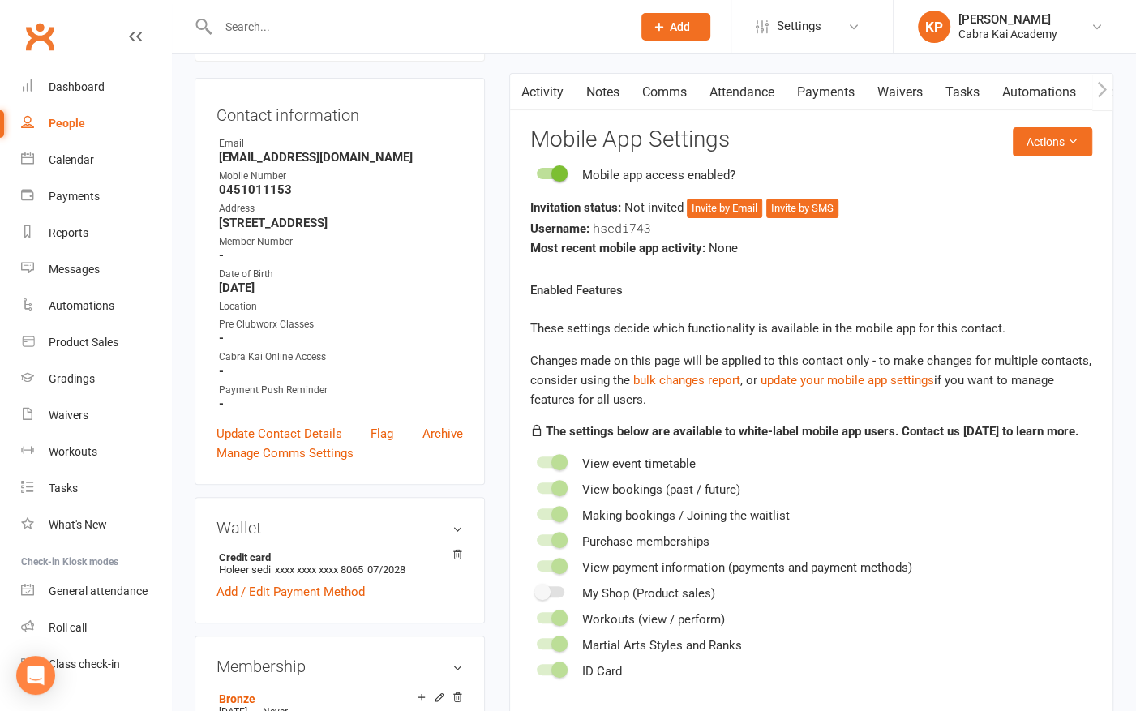
scroll to position [138, 0]
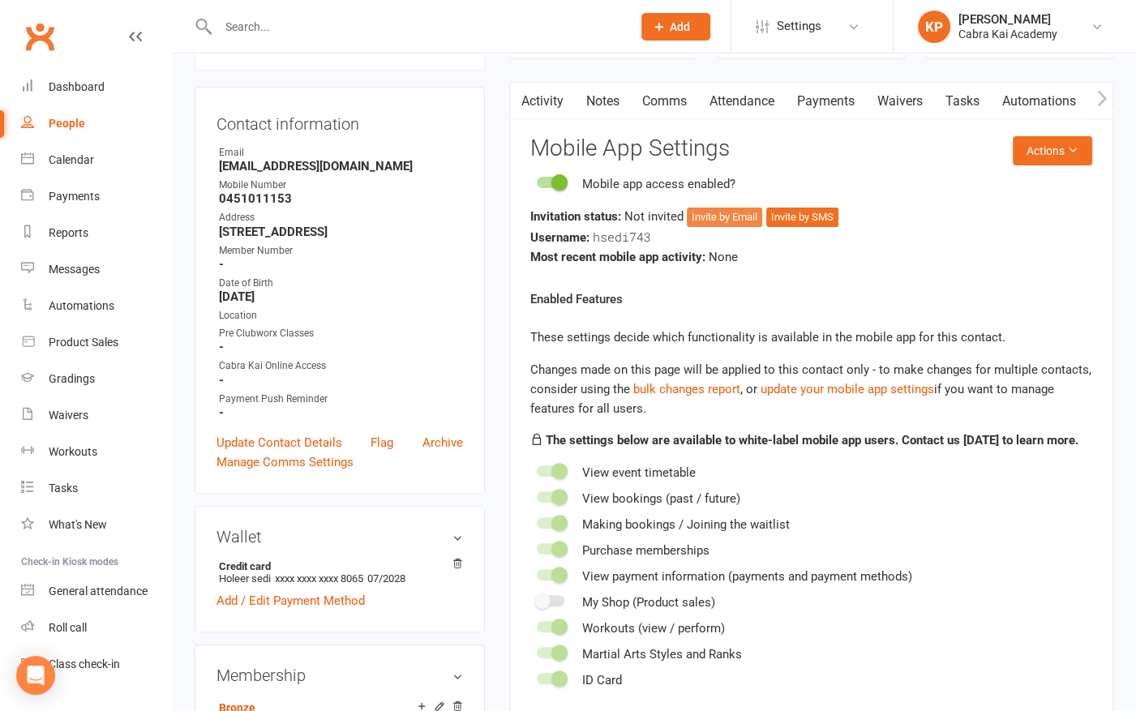
click at [727, 220] on button "Invite by Email" at bounding box center [724, 217] width 75 height 19
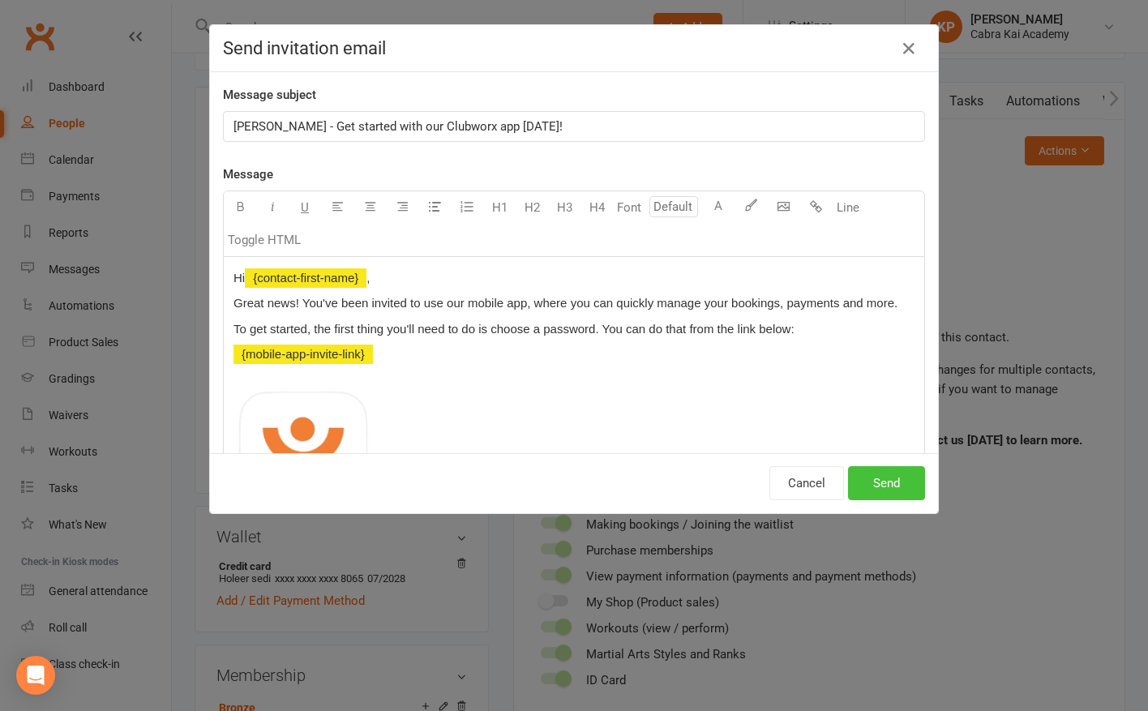
click at [890, 485] on button "Send" at bounding box center [886, 483] width 77 height 34
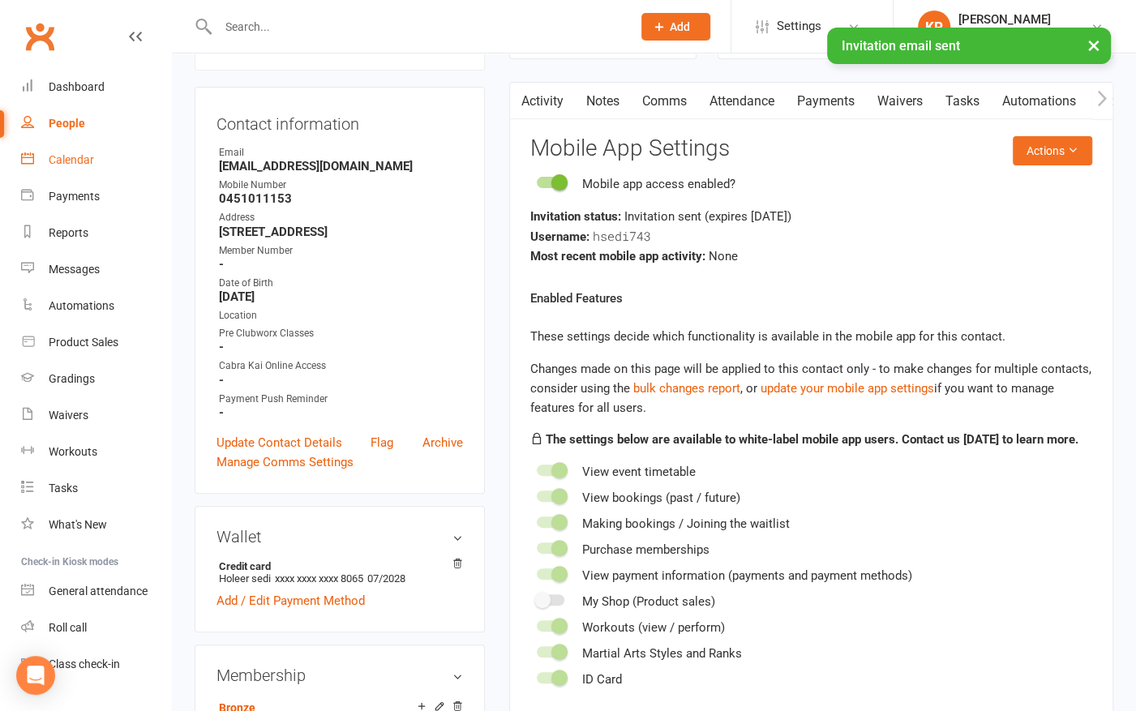
click at [76, 158] on div "Calendar" at bounding box center [71, 159] width 45 height 13
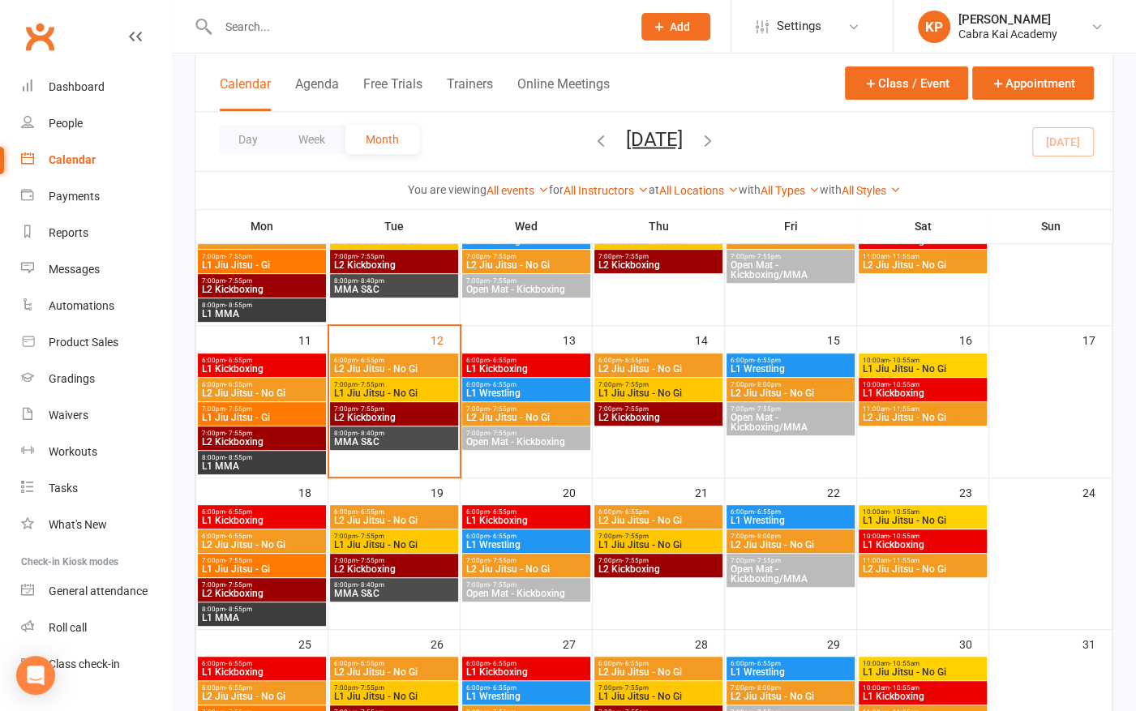
scroll to position [324, 0]
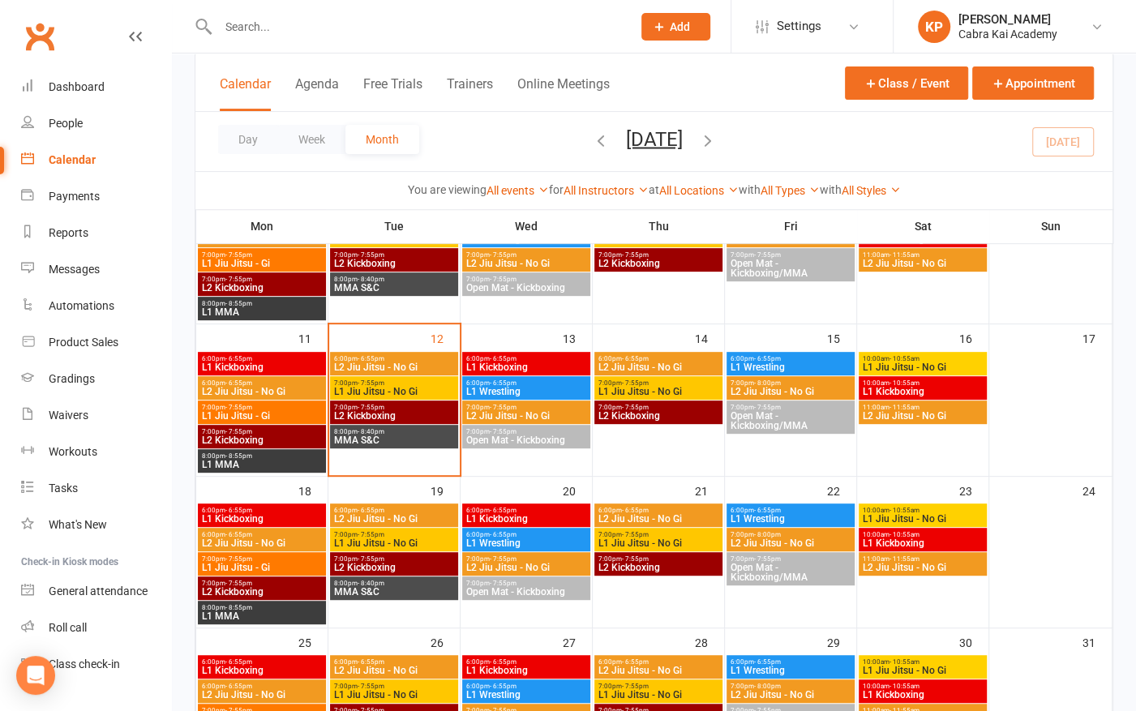
click at [386, 390] on span "L1 Jiu Jitsu - No Gi" at bounding box center [394, 392] width 122 height 10
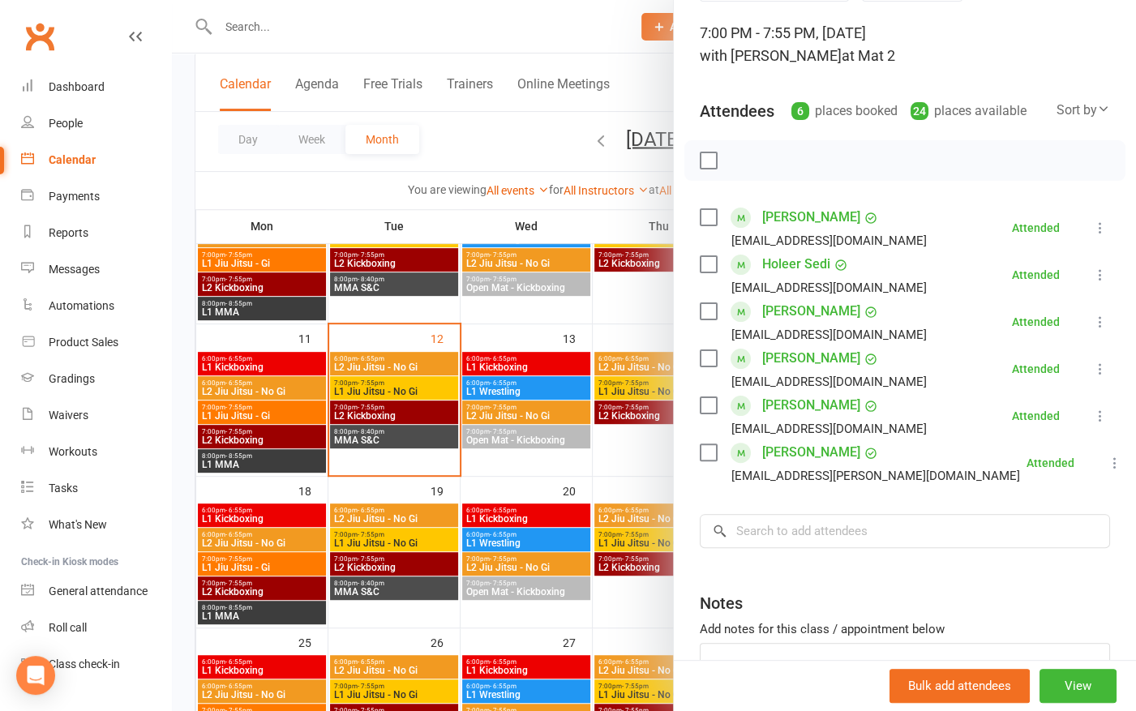
scroll to position [0, 0]
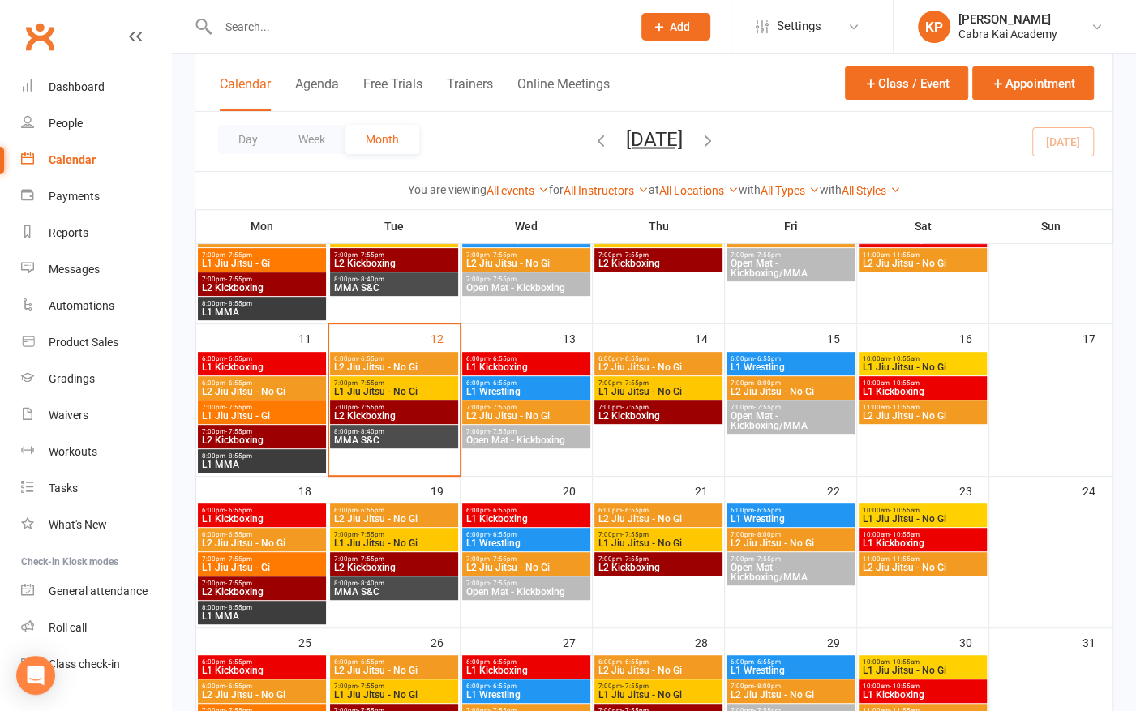
click at [542, 362] on span "L1 Kickboxing" at bounding box center [526, 367] width 122 height 10
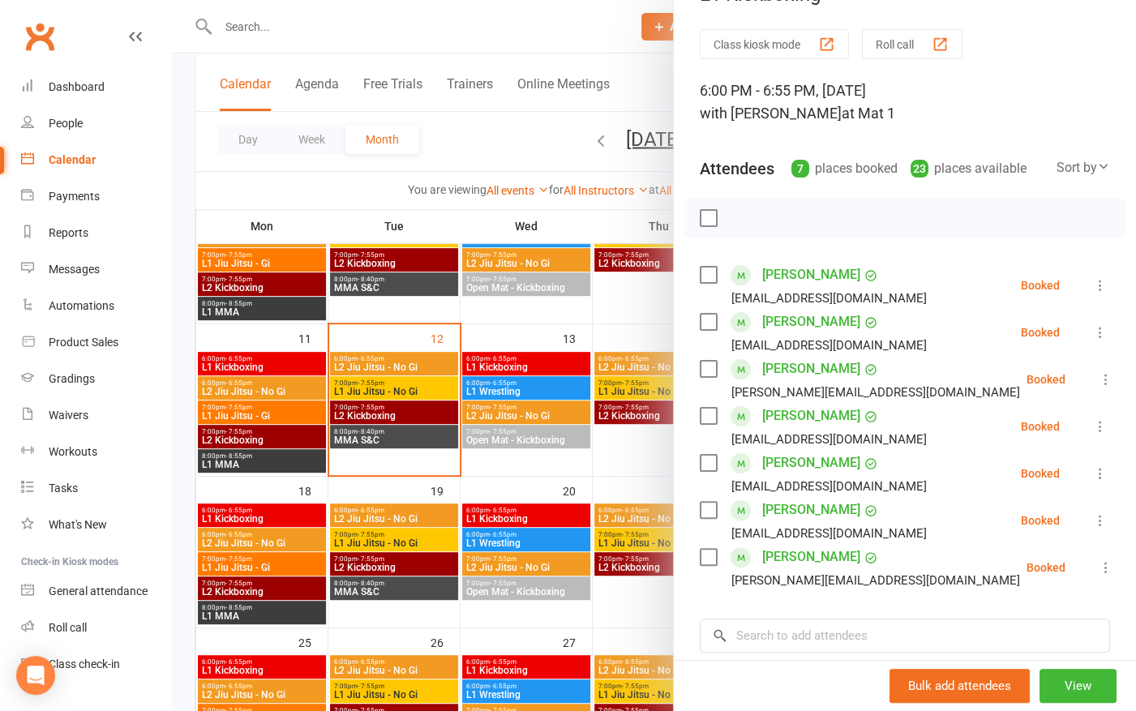
scroll to position [81, 0]
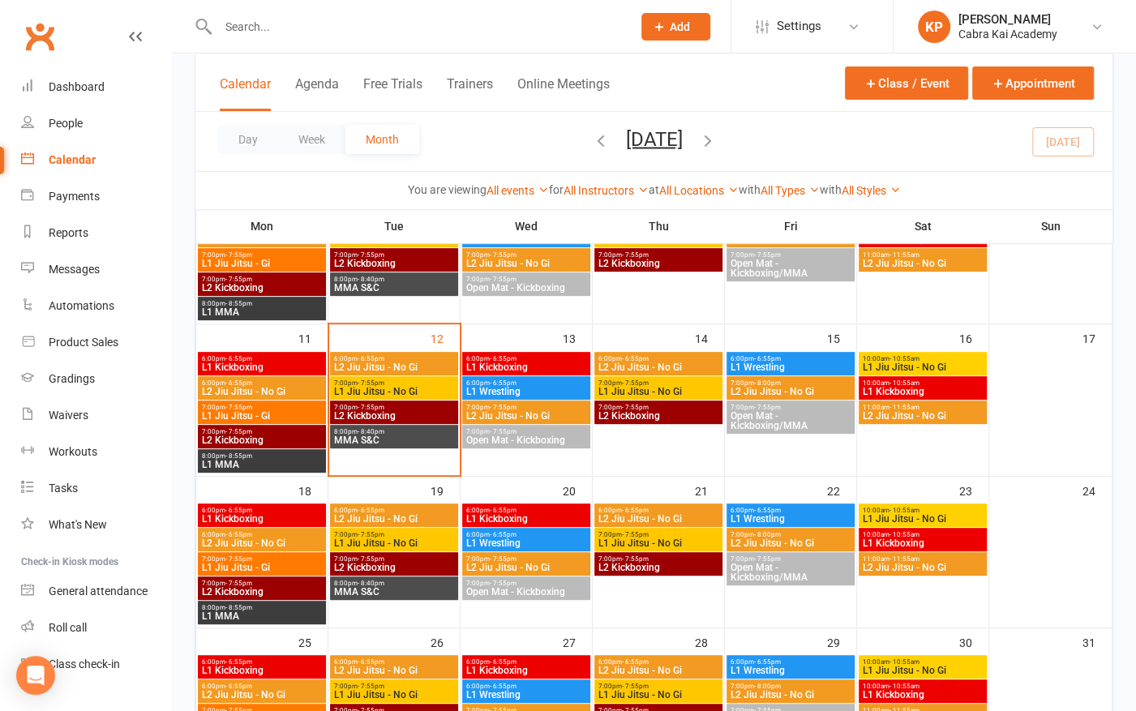
click at [538, 387] on span "L1 Wrestling" at bounding box center [526, 392] width 122 height 10
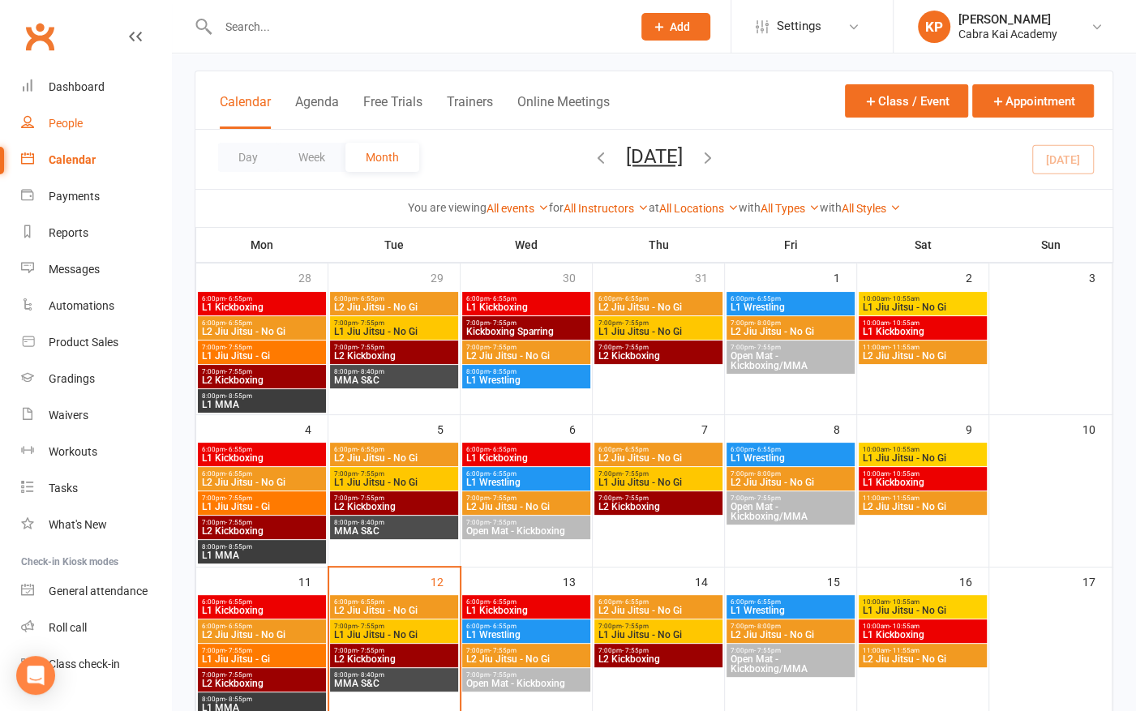
click at [66, 120] on div "People" at bounding box center [66, 123] width 34 height 13
select select "25"
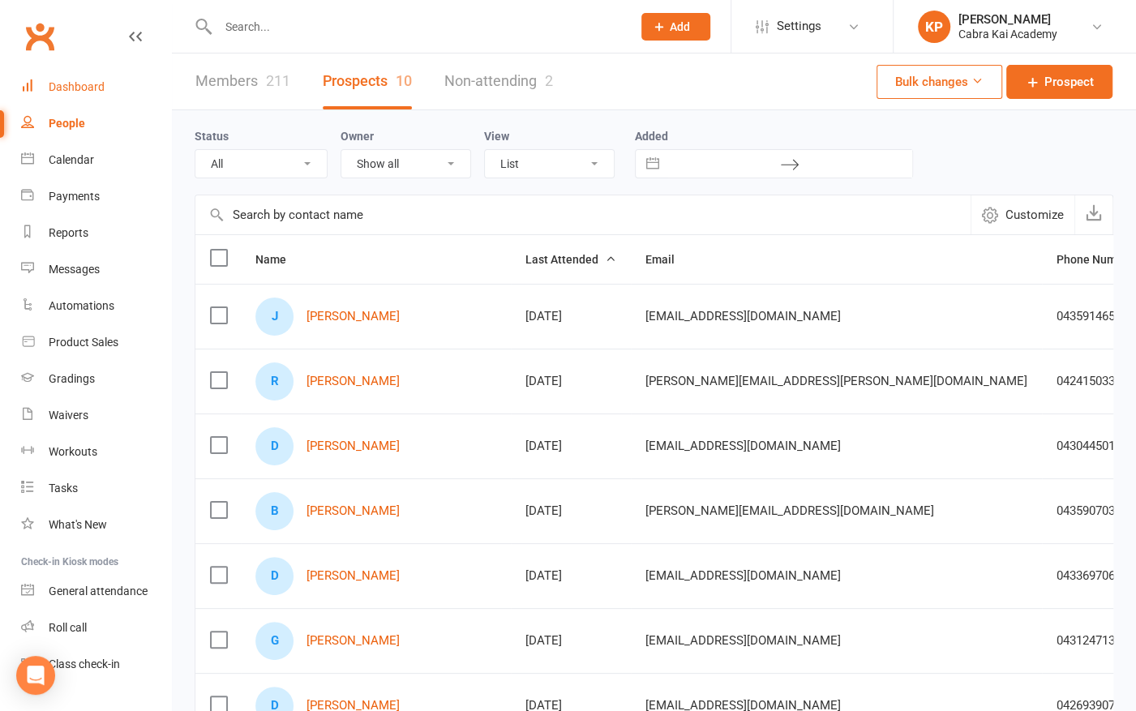
click at [88, 92] on div "Dashboard" at bounding box center [77, 86] width 56 height 13
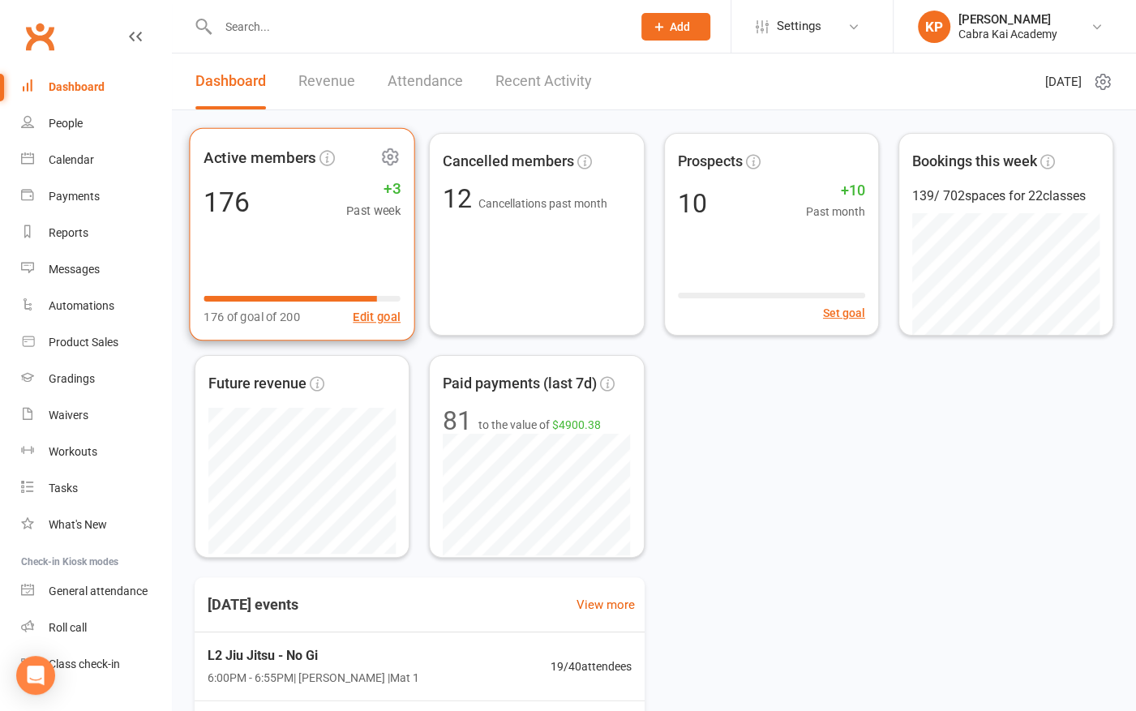
click at [326, 245] on div "Active members 176 +3 Past week 176 of goal of 200 Edit goal" at bounding box center [302, 234] width 226 height 213
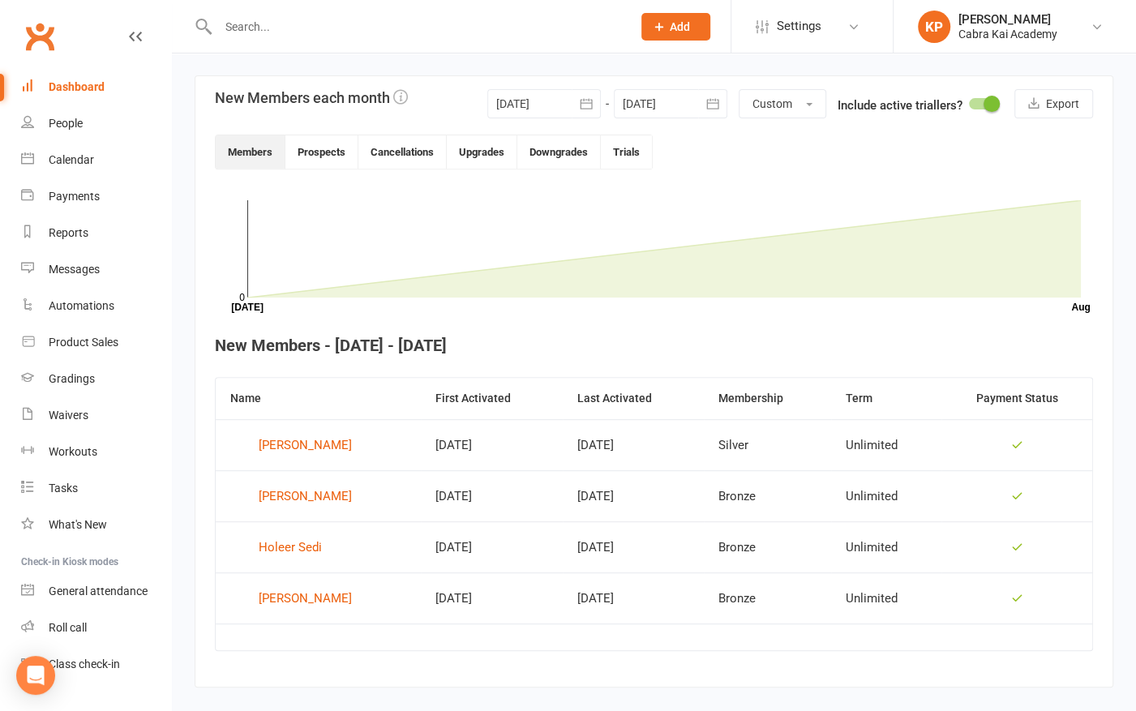
scroll to position [391, 0]
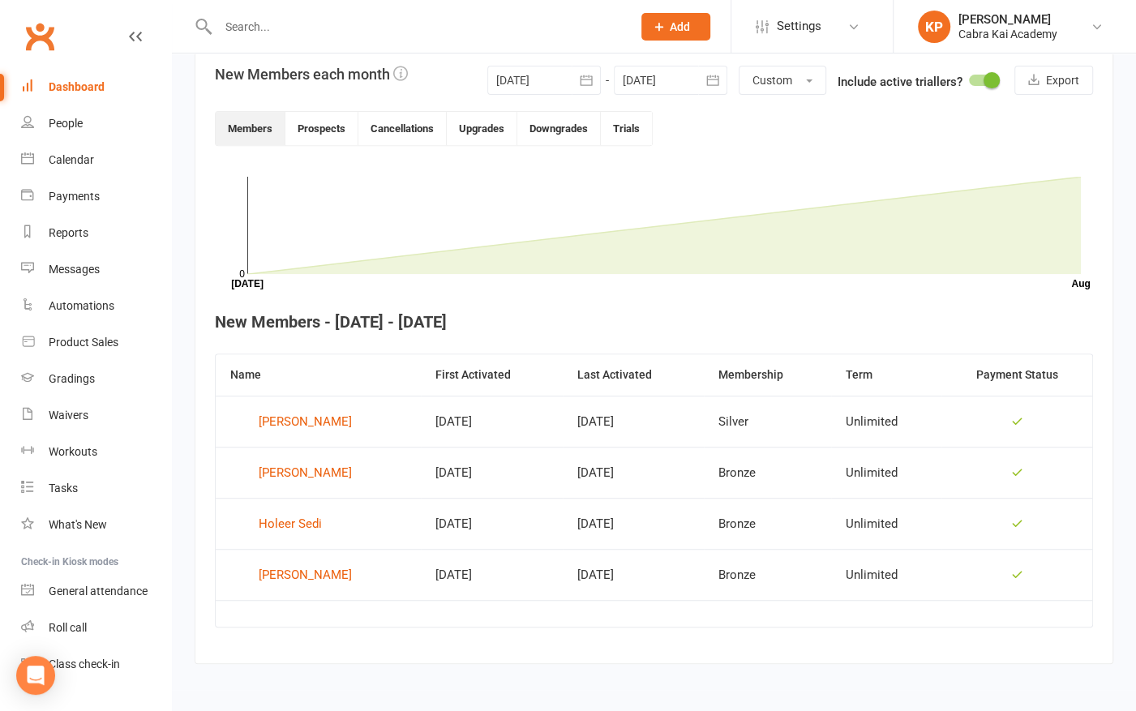
click at [72, 90] on div "Dashboard" at bounding box center [77, 86] width 56 height 13
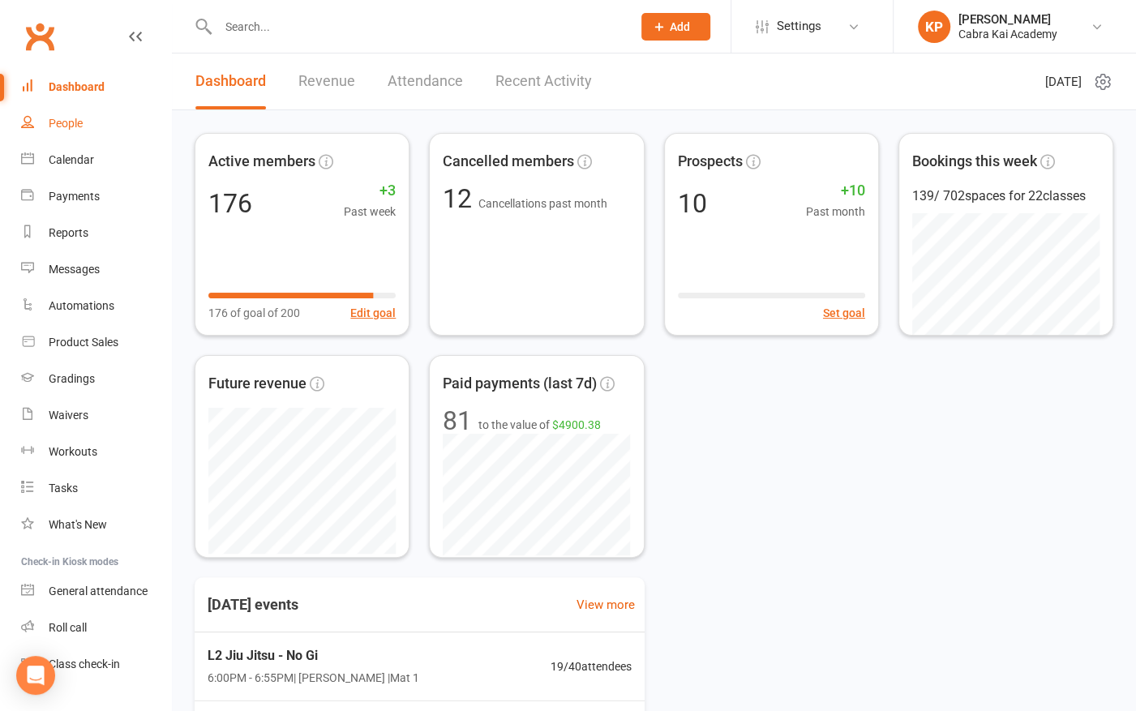
click at [69, 126] on div "People" at bounding box center [66, 123] width 34 height 13
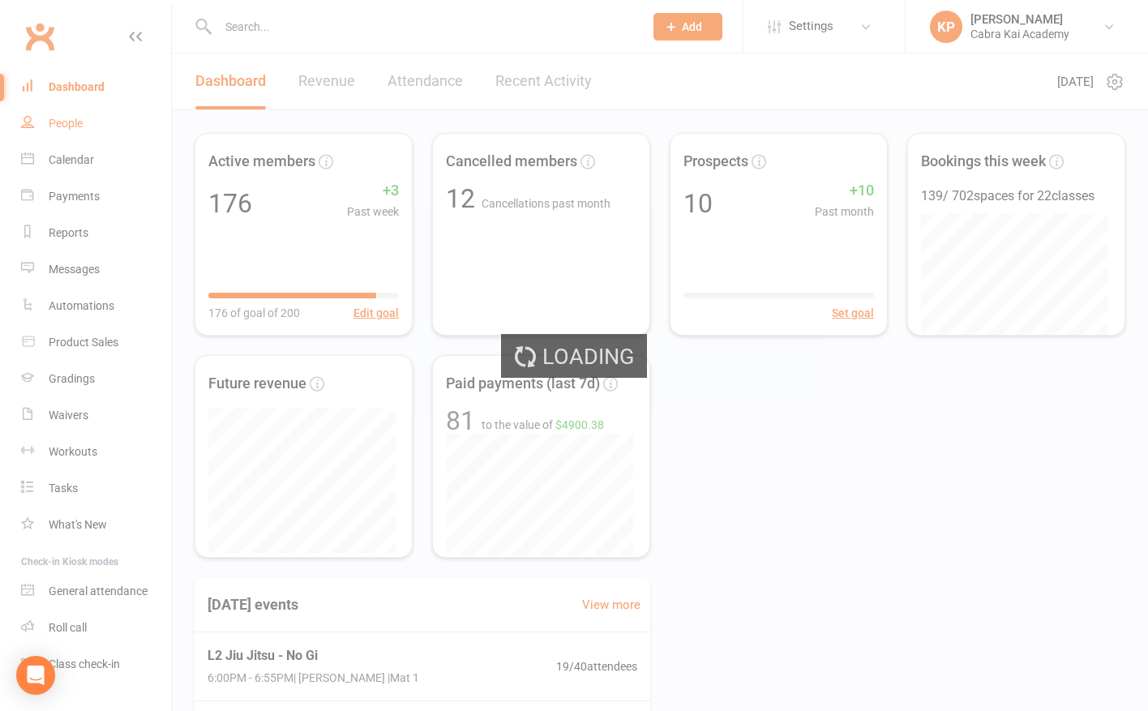
select select "25"
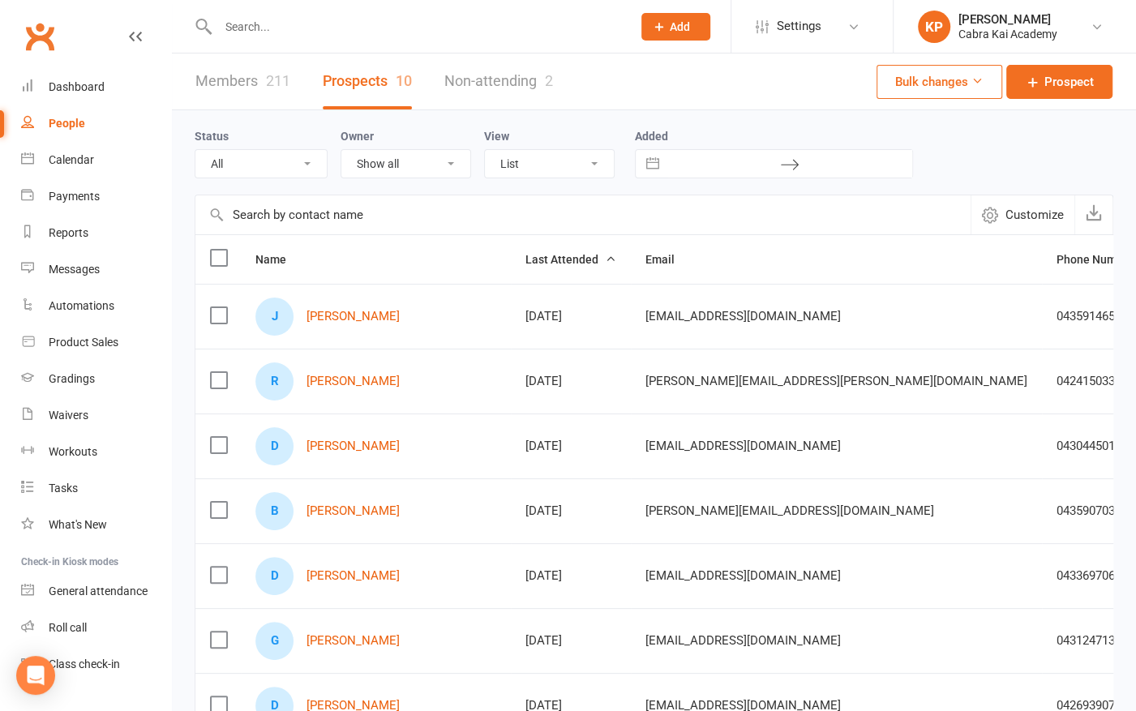
click at [216, 376] on label at bounding box center [218, 380] width 16 height 16
click at [216, 372] on input "checkbox" at bounding box center [218, 372] width 16 height 0
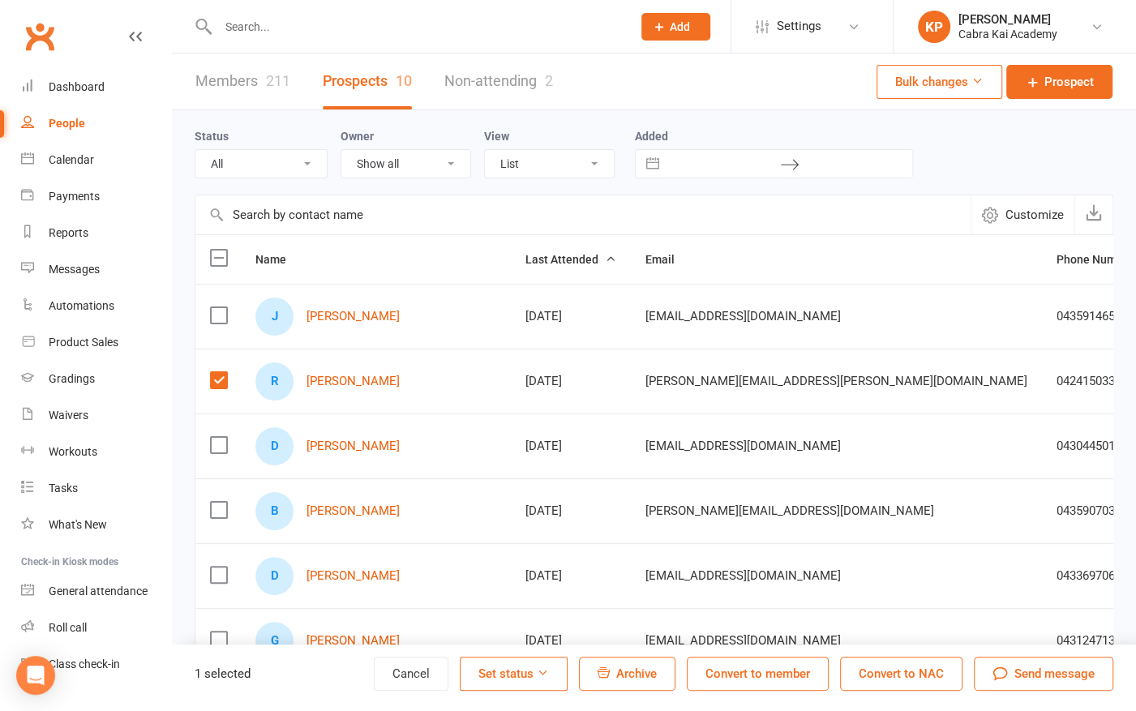
click at [640, 675] on span "Archive" at bounding box center [636, 674] width 41 height 15
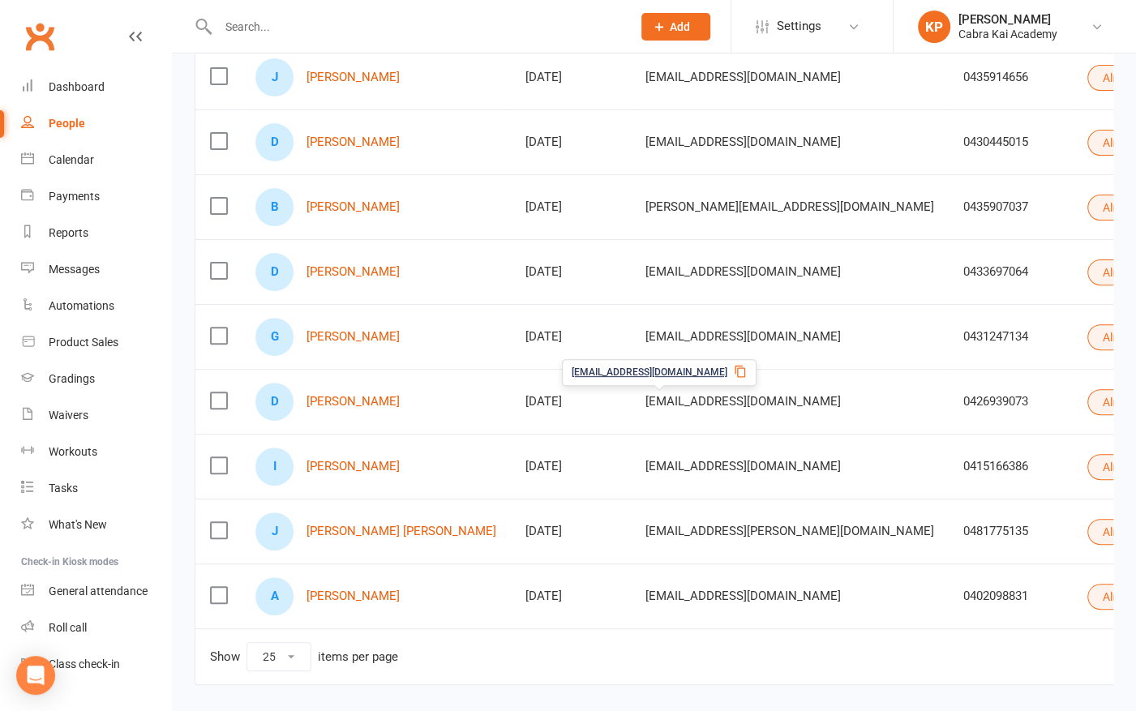
scroll to position [243, 0]
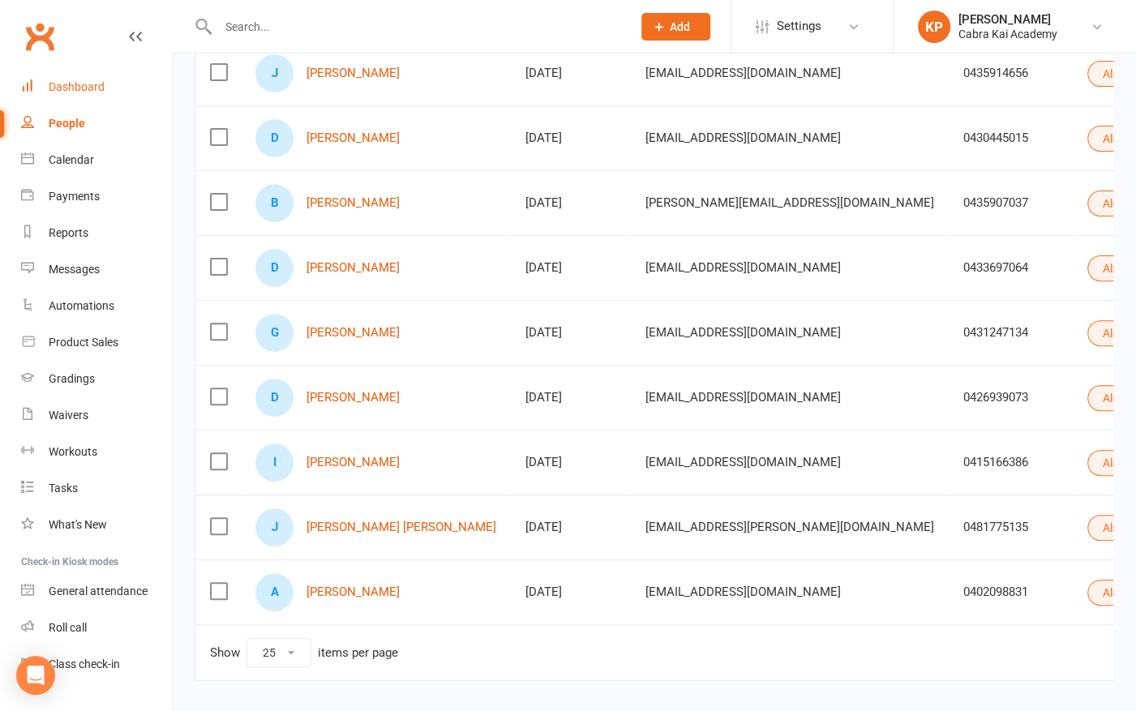
click at [79, 77] on link "Dashboard" at bounding box center [96, 87] width 150 height 36
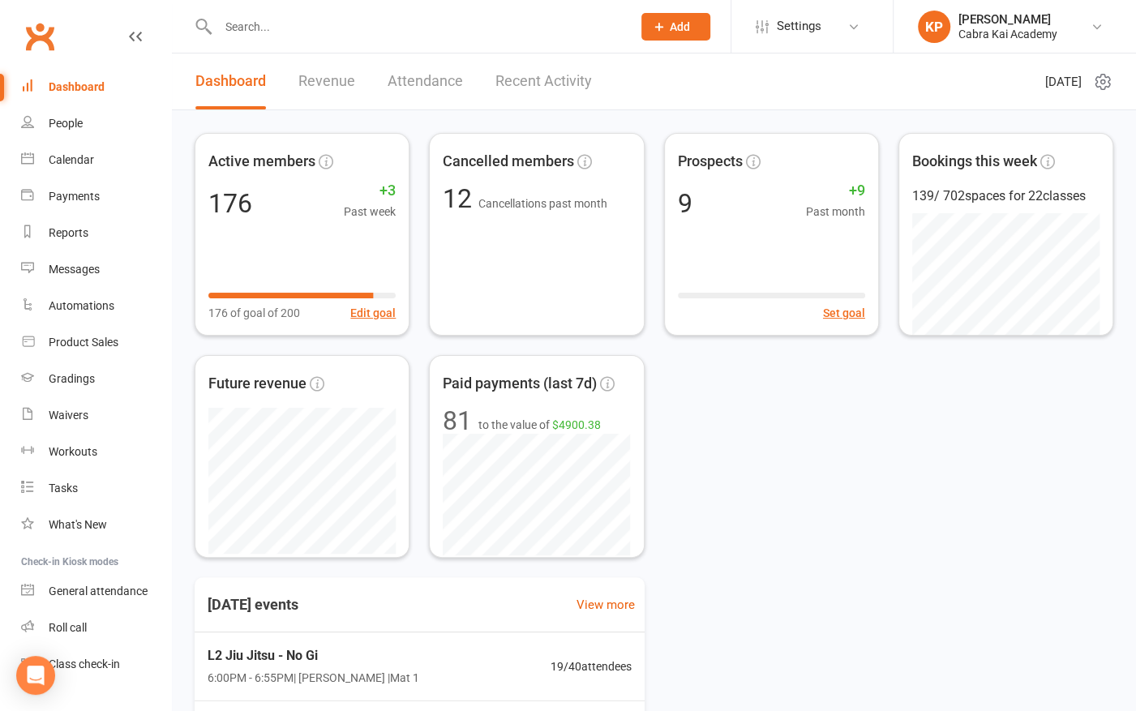
click at [313, 71] on link "Revenue" at bounding box center [326, 82] width 57 height 56
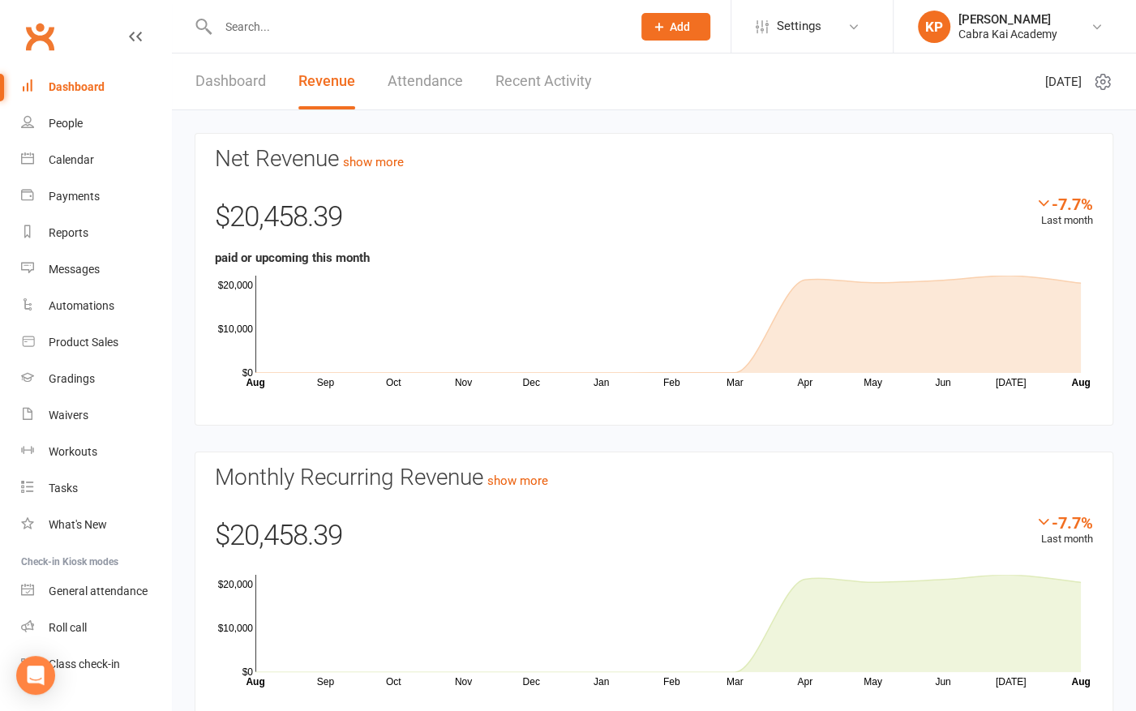
click at [229, 75] on link "Dashboard" at bounding box center [230, 82] width 71 height 56
